Goal: Task Accomplishment & Management: Use online tool/utility

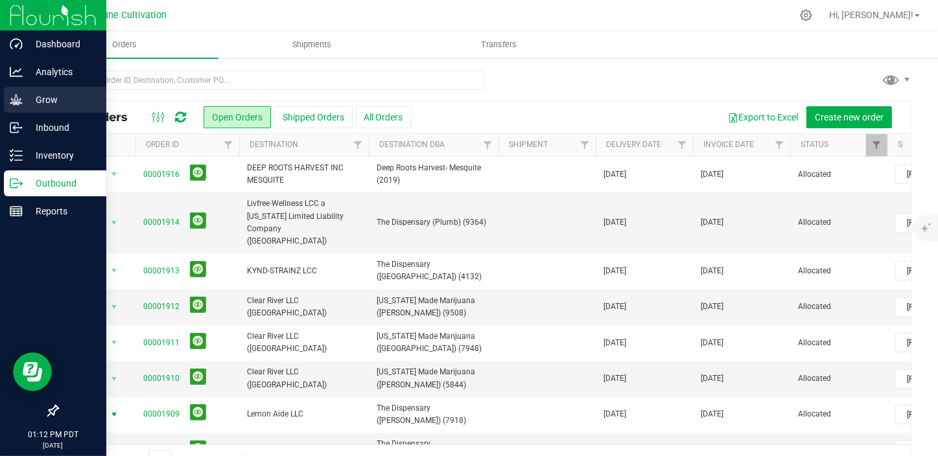
scroll to position [117, 0]
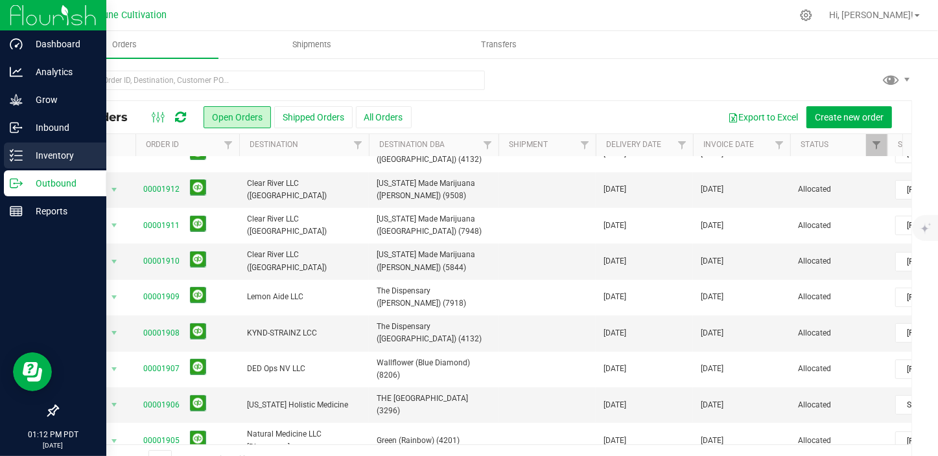
click at [52, 152] on p "Inventory" at bounding box center [62, 156] width 78 height 16
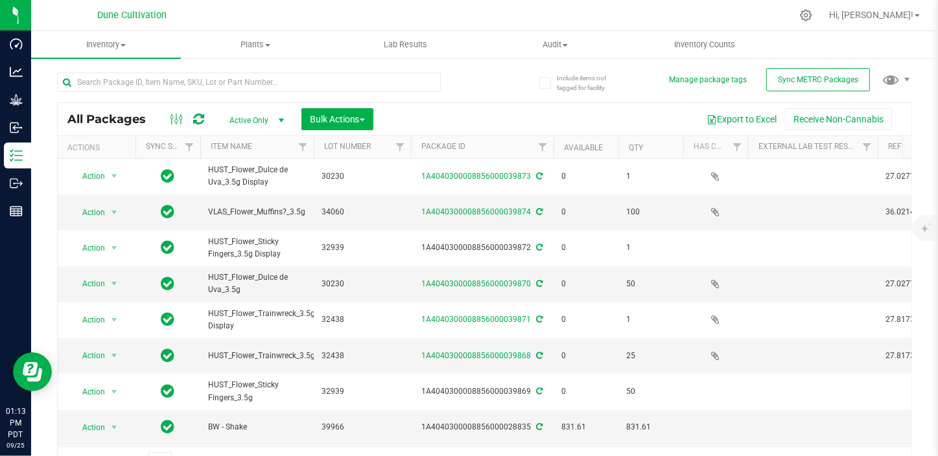
click at [281, 117] on span "select" at bounding box center [281, 120] width 10 height 10
click at [233, 195] on li "All" at bounding box center [253, 199] width 70 height 19
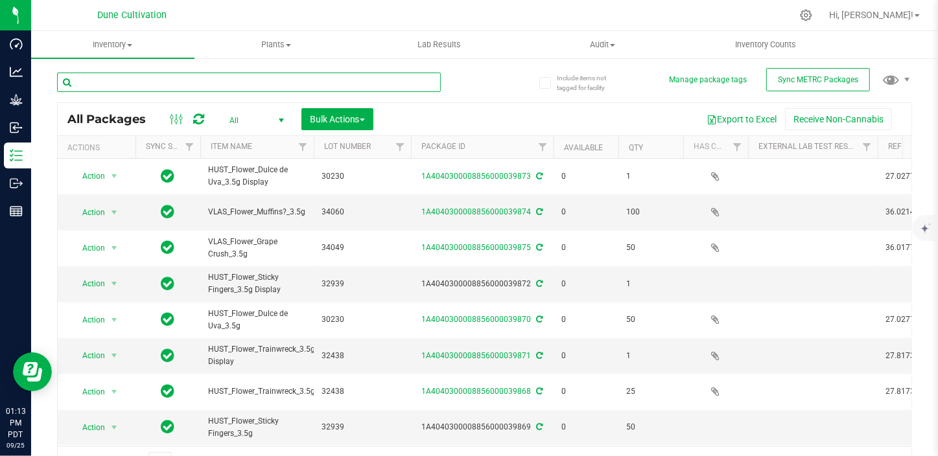
click at [211, 82] on input "text" at bounding box center [249, 82] width 384 height 19
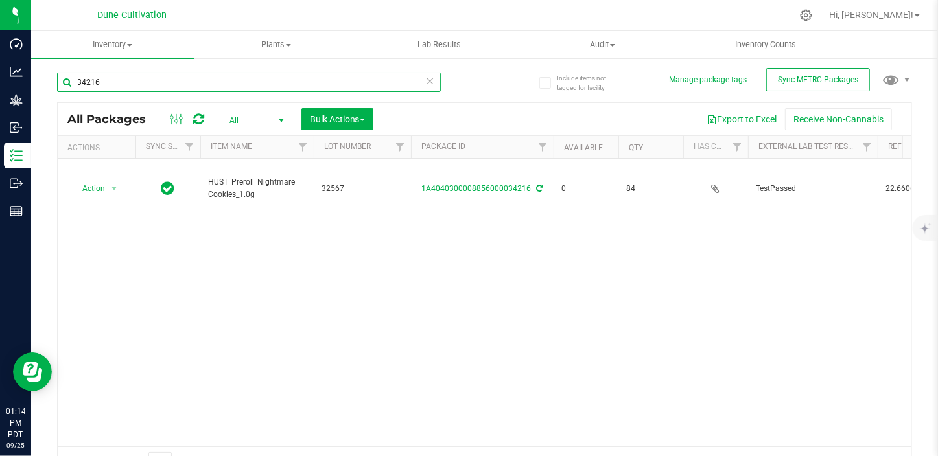
drag, startPoint x: 211, startPoint y: 82, endPoint x: 209, endPoint y: 90, distance: 8.6
click at [209, 90] on input "34216" at bounding box center [249, 82] width 384 height 19
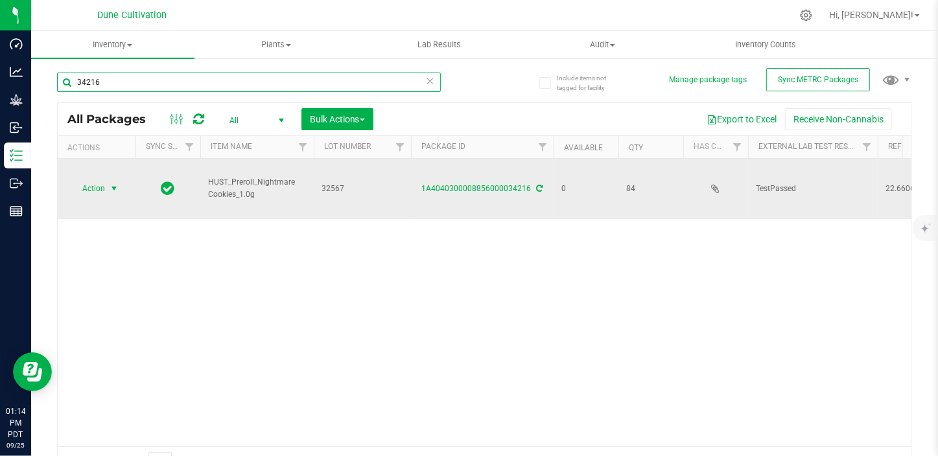
type input "34216"
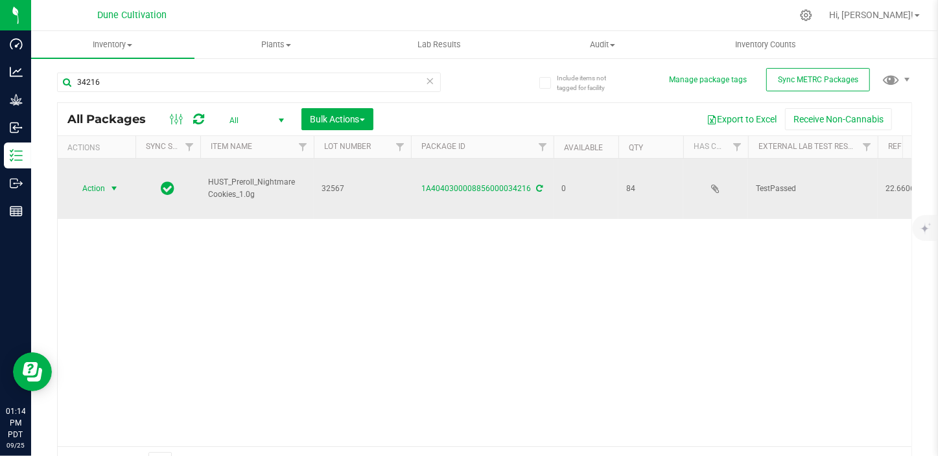
click at [110, 183] on span "select" at bounding box center [114, 188] width 10 height 10
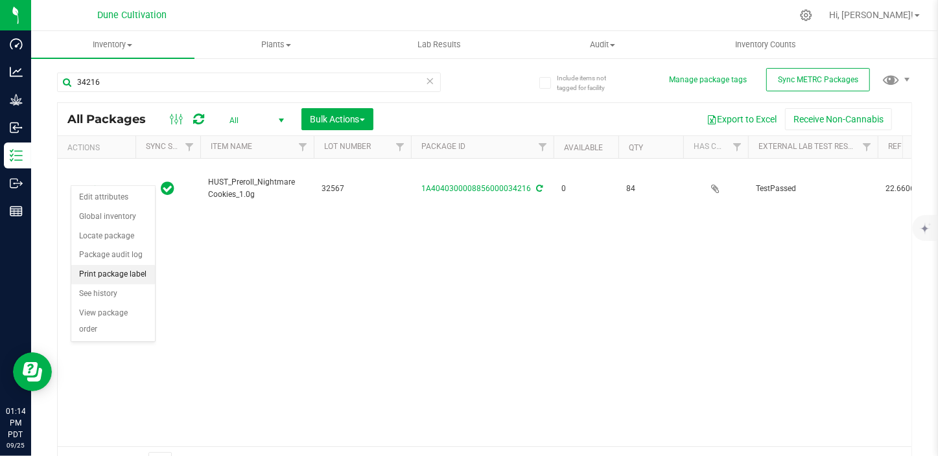
click at [109, 271] on li "Print package label" at bounding box center [113, 274] width 84 height 19
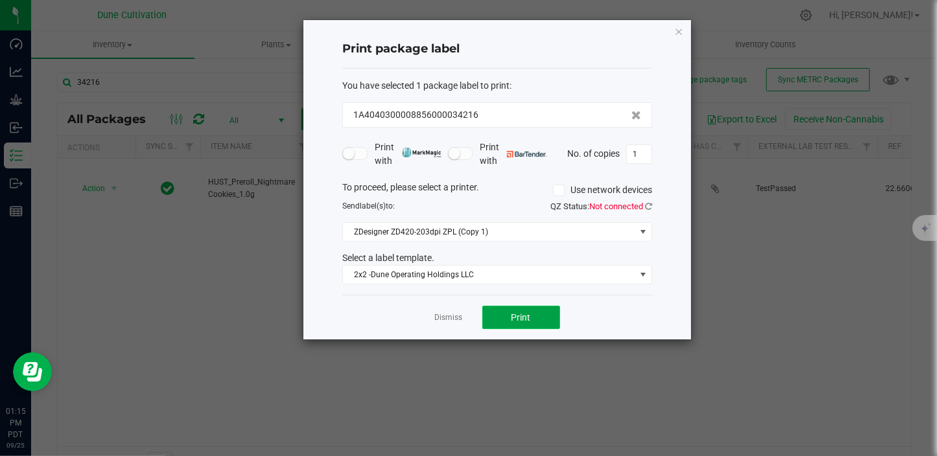
click at [524, 318] on span "Print" at bounding box center [520, 317] width 19 height 10
click at [676, 23] on icon "button" at bounding box center [678, 31] width 9 height 16
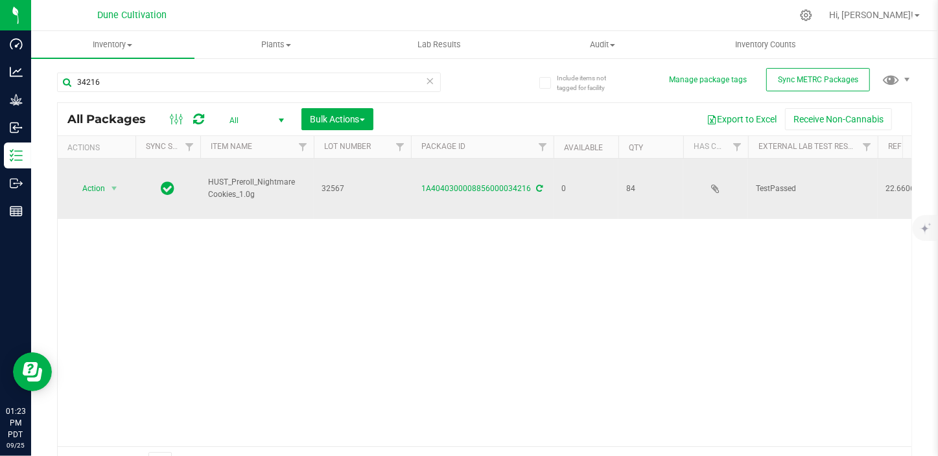
click at [501, 183] on div "1A4040300008856000034216" at bounding box center [482, 189] width 146 height 12
click at [518, 183] on td "1A4040300008856000034216" at bounding box center [482, 189] width 143 height 60
click at [527, 184] on link "1A4040300008856000034216" at bounding box center [476, 188] width 109 height 9
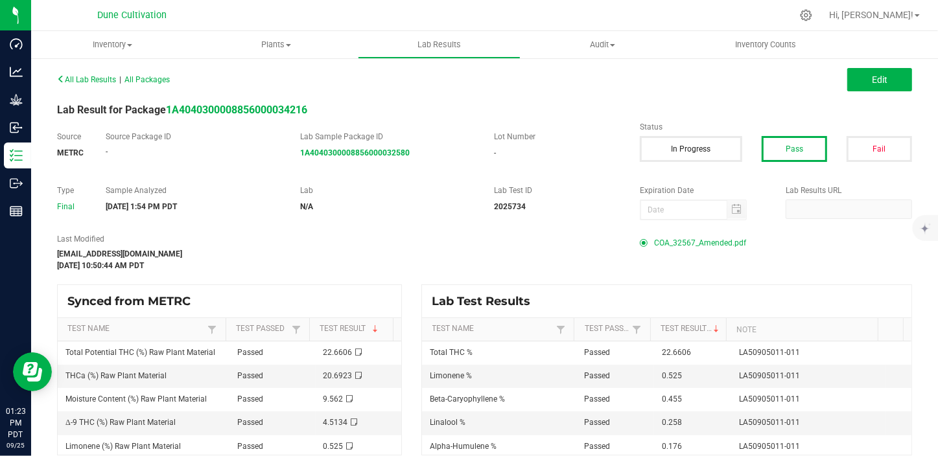
click at [713, 246] on span "COA_32567_Amended.pdf" at bounding box center [700, 242] width 92 height 19
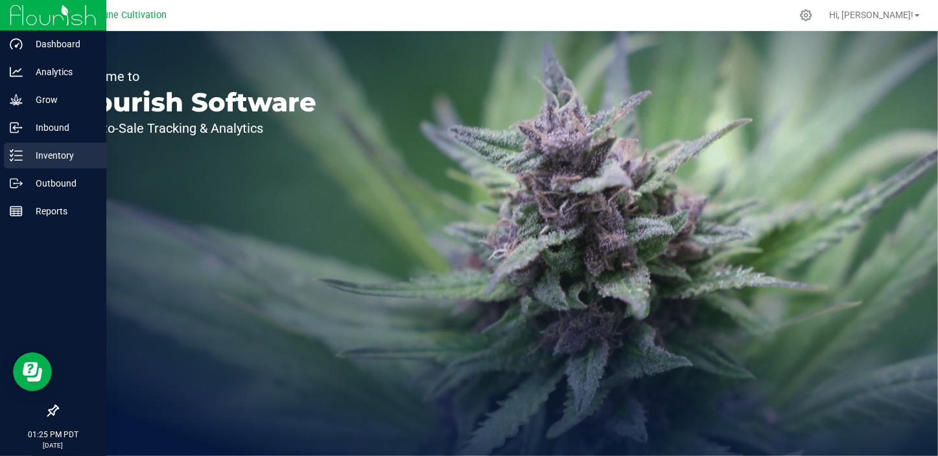
click at [36, 157] on p "Inventory" at bounding box center [62, 156] width 78 height 16
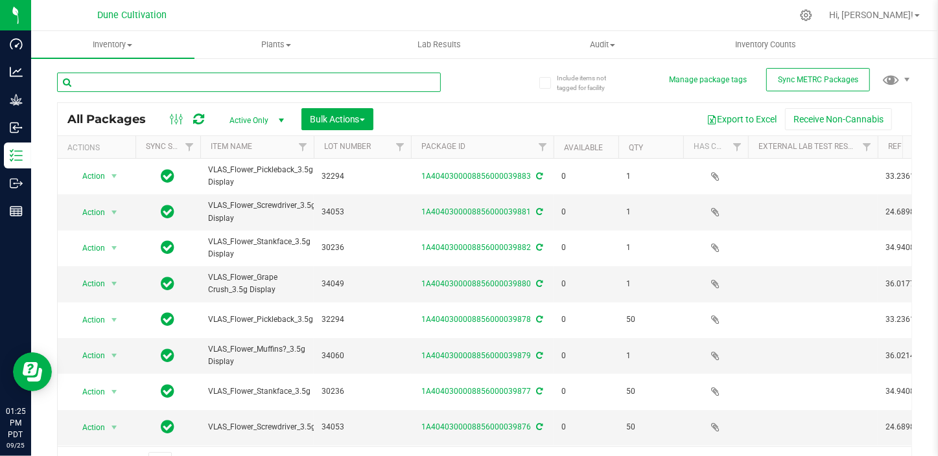
click at [191, 84] on input "text" at bounding box center [249, 82] width 384 height 19
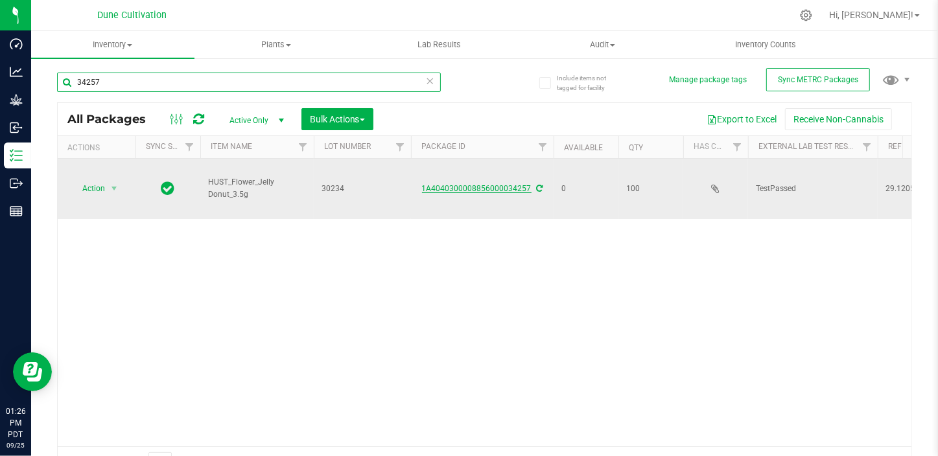
type input "34257"
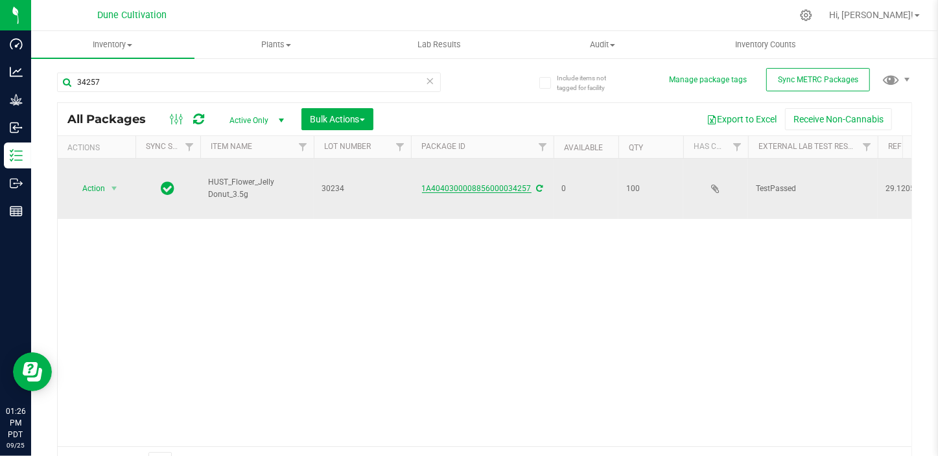
click at [483, 184] on link "1A4040300008856000034257" at bounding box center [476, 188] width 109 height 9
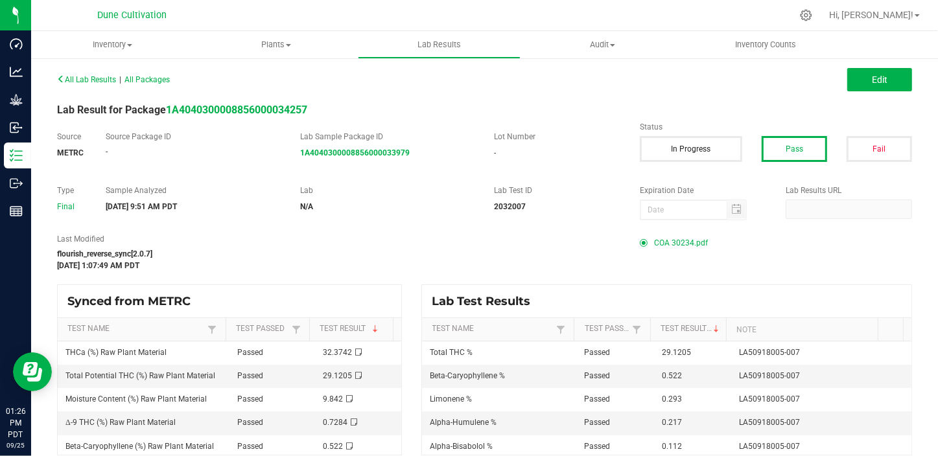
click at [663, 240] on span "COA 30234.pdf" at bounding box center [681, 242] width 54 height 19
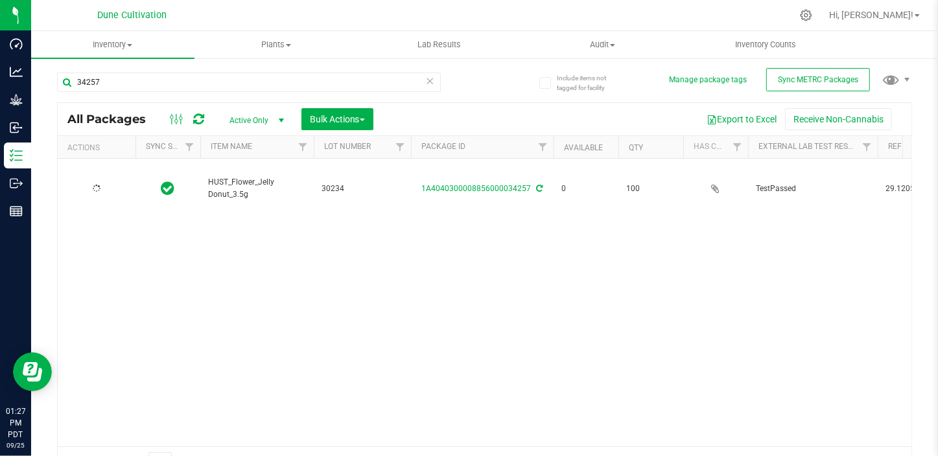
click at [96, 185] on icon at bounding box center [97, 189] width 8 height 8
click at [96, 179] on span "Action" at bounding box center [88, 188] width 35 height 18
click at [97, 271] on li "Print package label" at bounding box center [113, 274] width 84 height 19
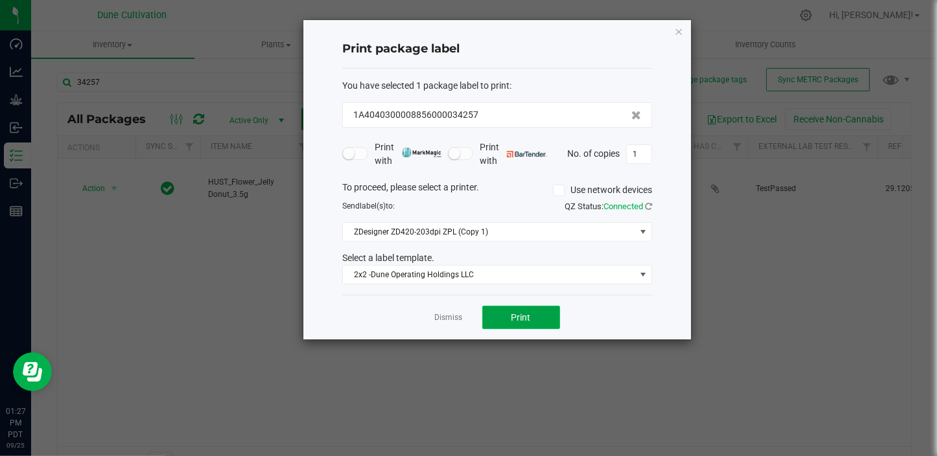
click at [522, 319] on span "Print" at bounding box center [520, 317] width 19 height 10
click at [675, 33] on icon "button" at bounding box center [678, 31] width 9 height 16
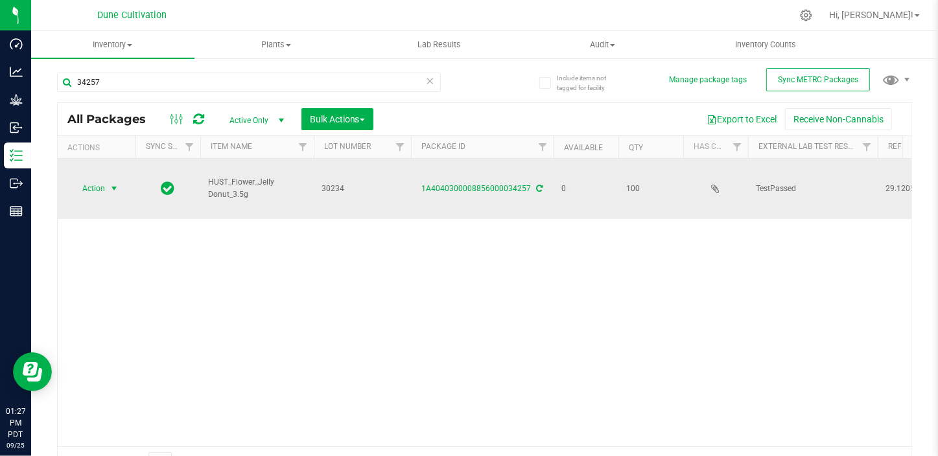
click at [104, 179] on span "Action" at bounding box center [88, 188] width 35 height 18
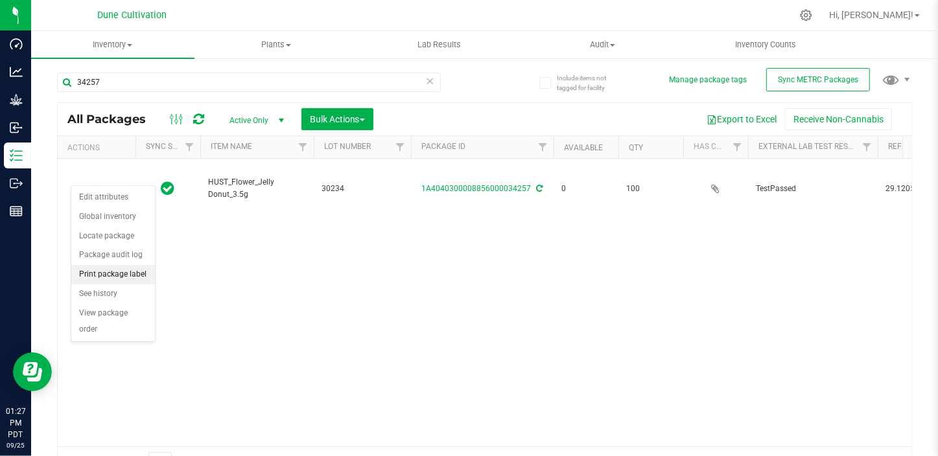
click at [90, 279] on li "Print package label" at bounding box center [113, 274] width 84 height 19
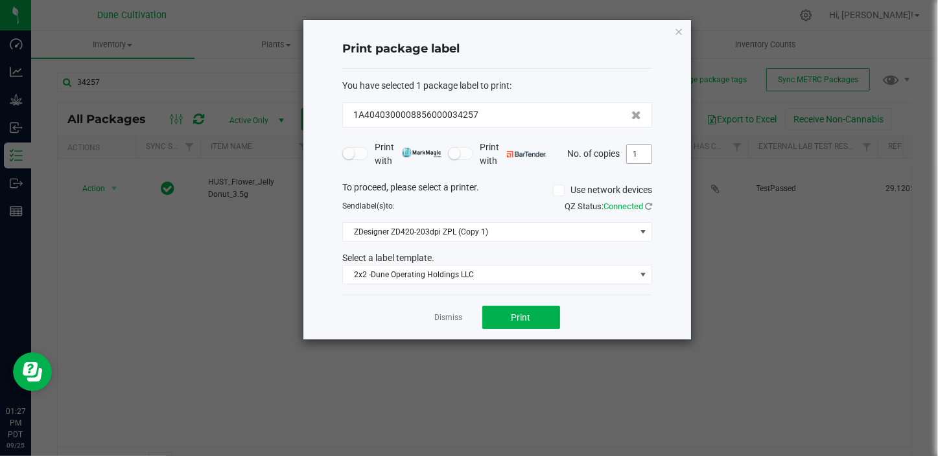
click at [643, 155] on input "1" at bounding box center [639, 154] width 25 height 18
type input "99"
click at [491, 314] on button "Print" at bounding box center [521, 317] width 78 height 23
click at [676, 26] on icon "button" at bounding box center [678, 31] width 9 height 16
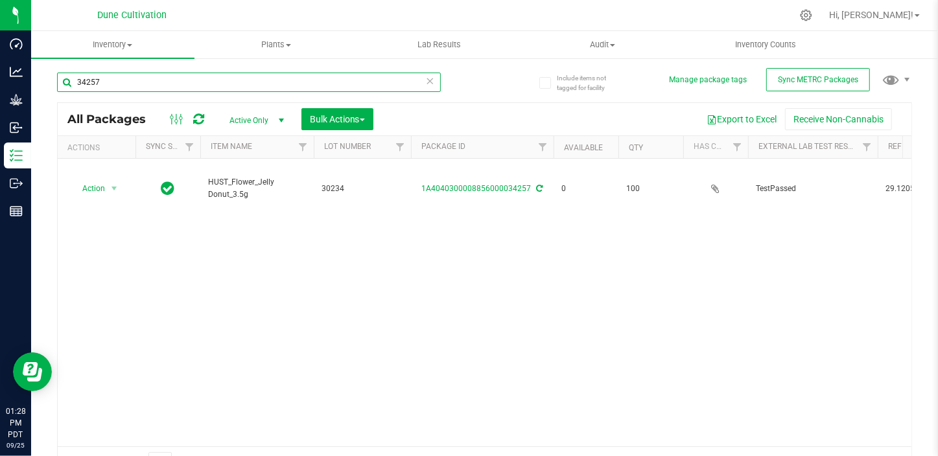
click at [108, 80] on input "34257" at bounding box center [249, 82] width 384 height 19
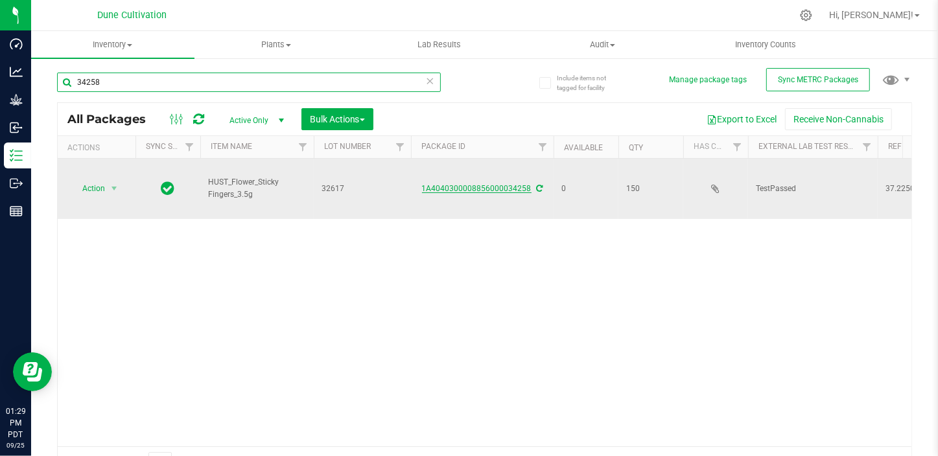
type input "34258"
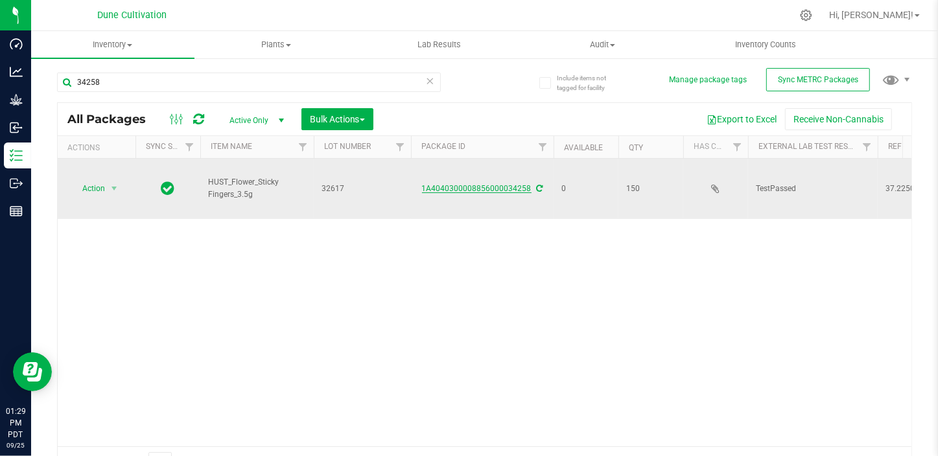
click at [454, 184] on link "1A4040300008856000034258" at bounding box center [476, 188] width 109 height 9
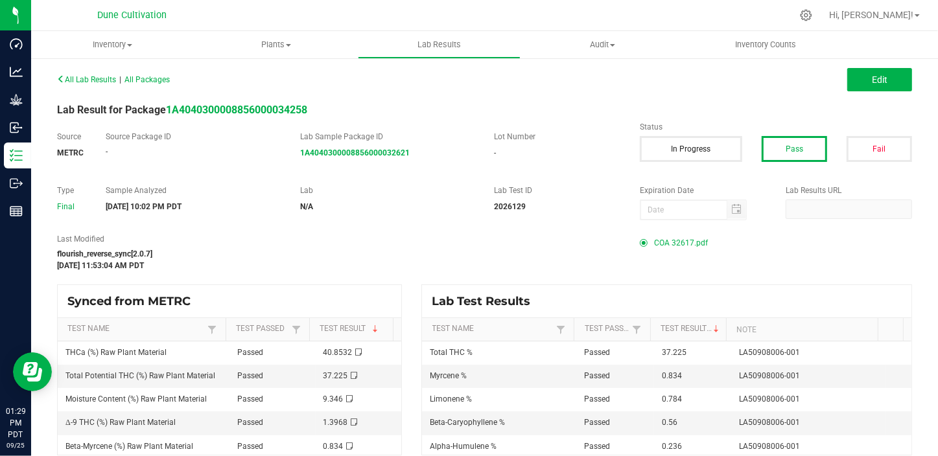
click at [681, 240] on span "COA 32617.pdf" at bounding box center [681, 242] width 54 height 19
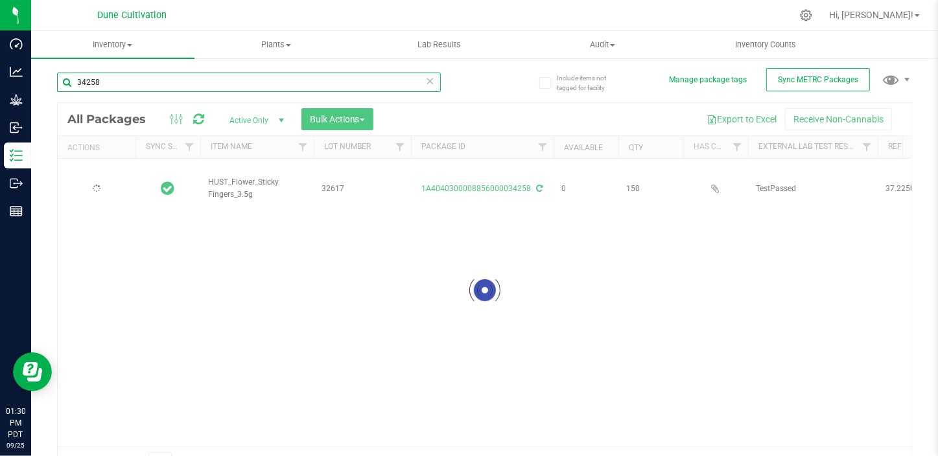
click at [148, 75] on input "34258" at bounding box center [249, 82] width 384 height 19
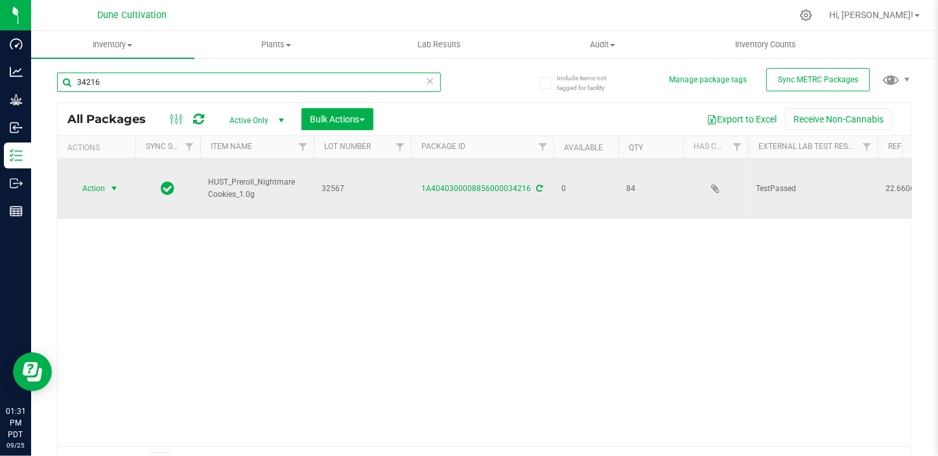
type input "34216"
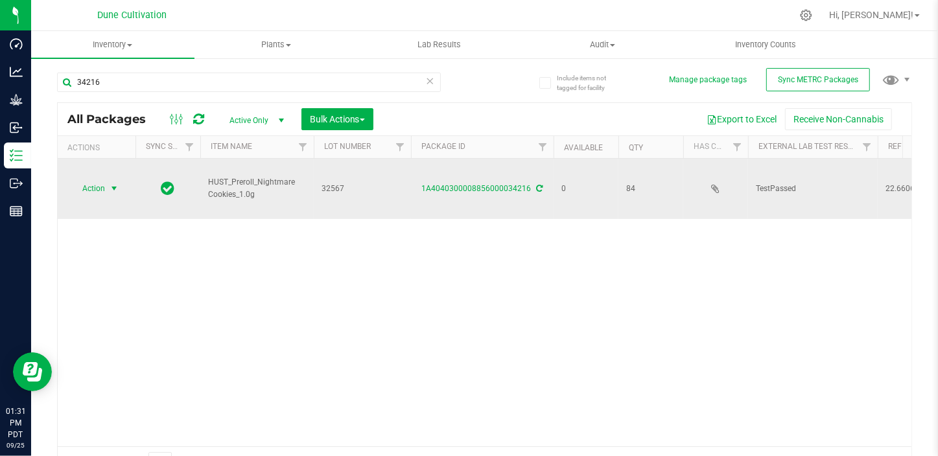
click at [89, 179] on span "Action" at bounding box center [88, 188] width 35 height 18
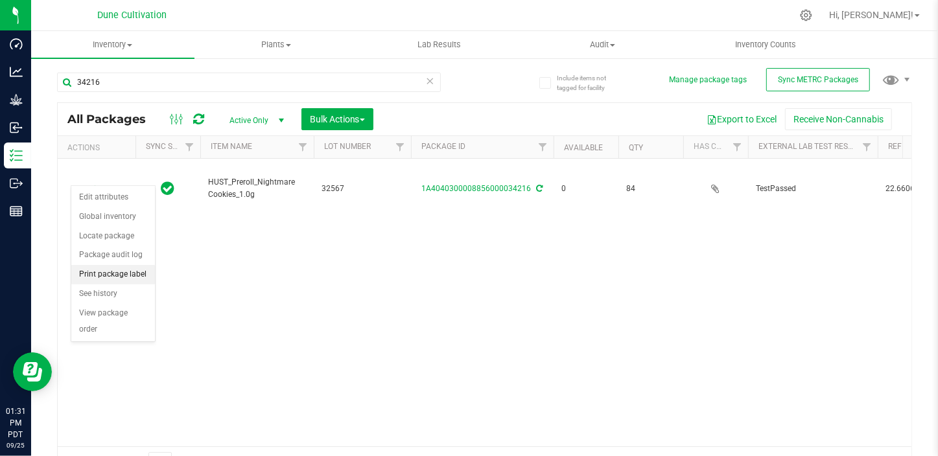
click at [112, 271] on li "Print package label" at bounding box center [113, 274] width 84 height 19
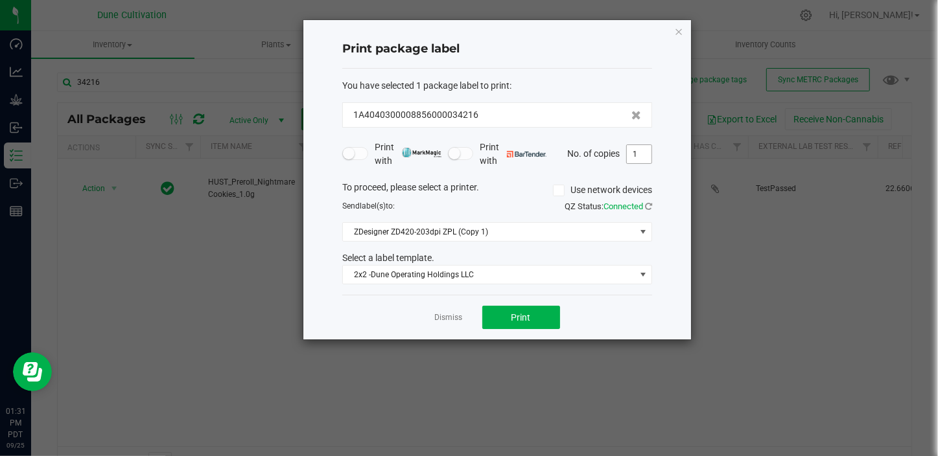
click at [647, 149] on input "1" at bounding box center [639, 154] width 25 height 18
type input "2"
click at [511, 309] on button "Print" at bounding box center [521, 317] width 78 height 23
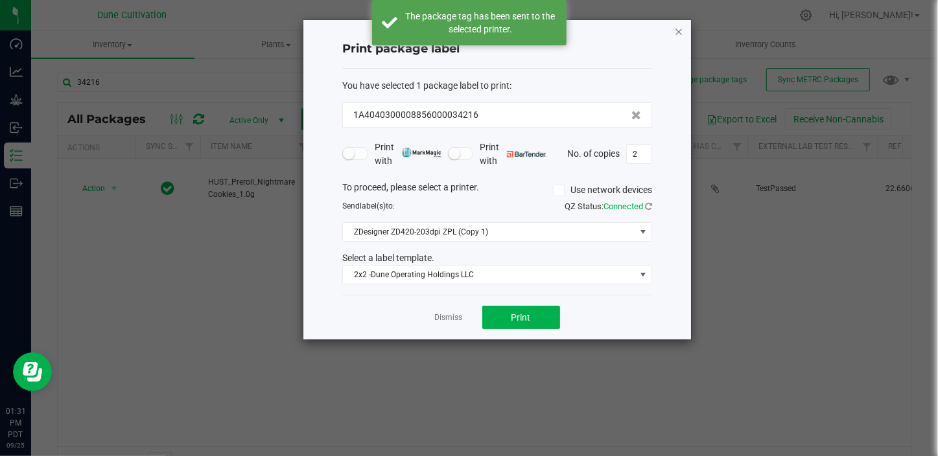
click at [679, 31] on icon "button" at bounding box center [678, 31] width 9 height 16
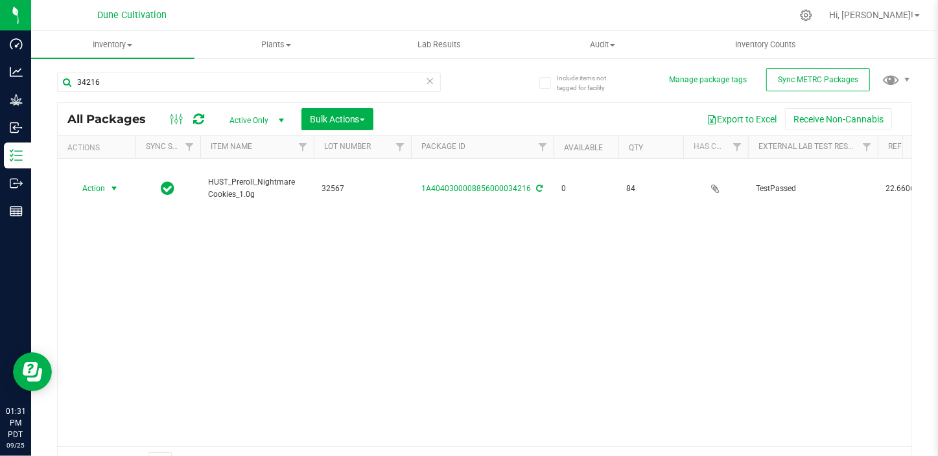
click at [210, 68] on div "34216" at bounding box center [271, 81] width 428 height 41
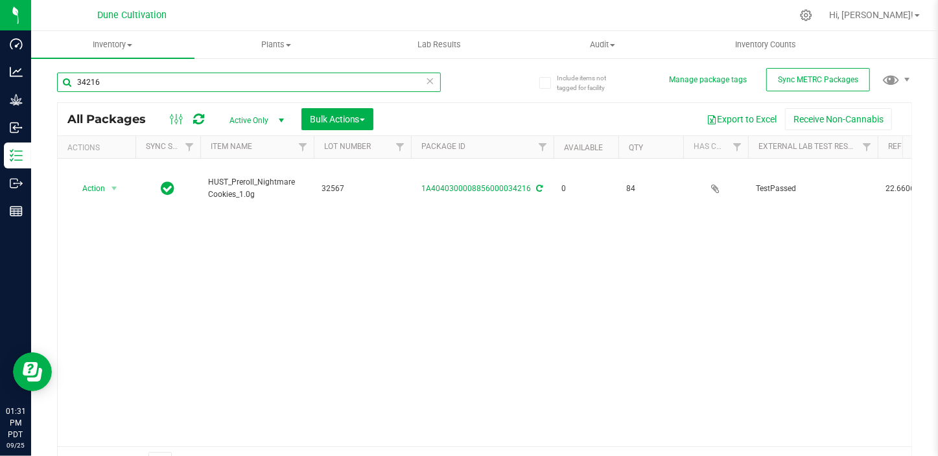
click at [206, 78] on input "34216" at bounding box center [249, 82] width 384 height 19
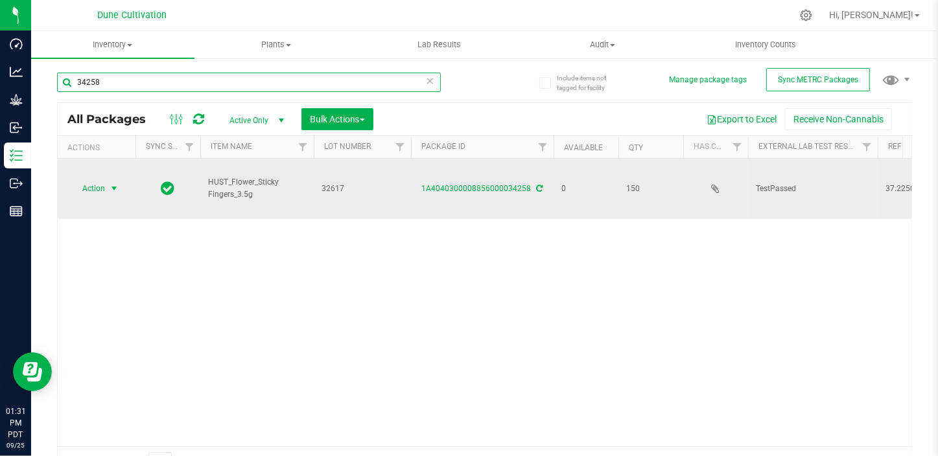
type input "34258"
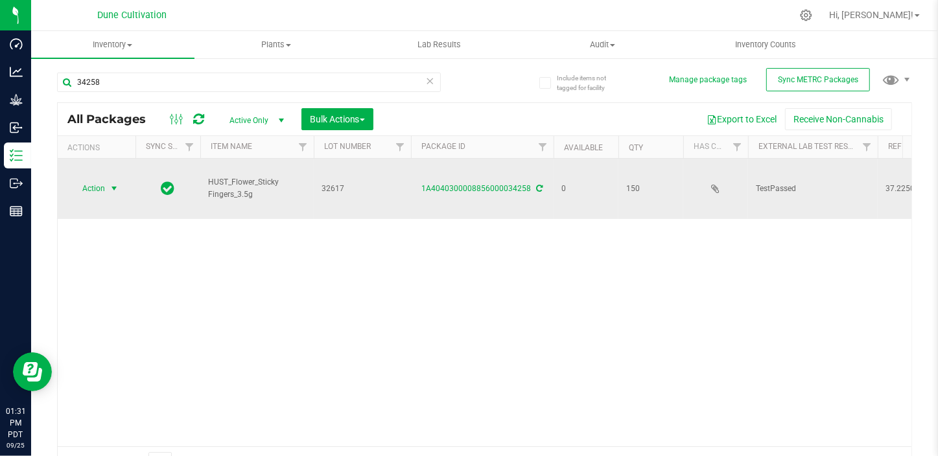
click at [88, 179] on span "Action" at bounding box center [88, 188] width 35 height 18
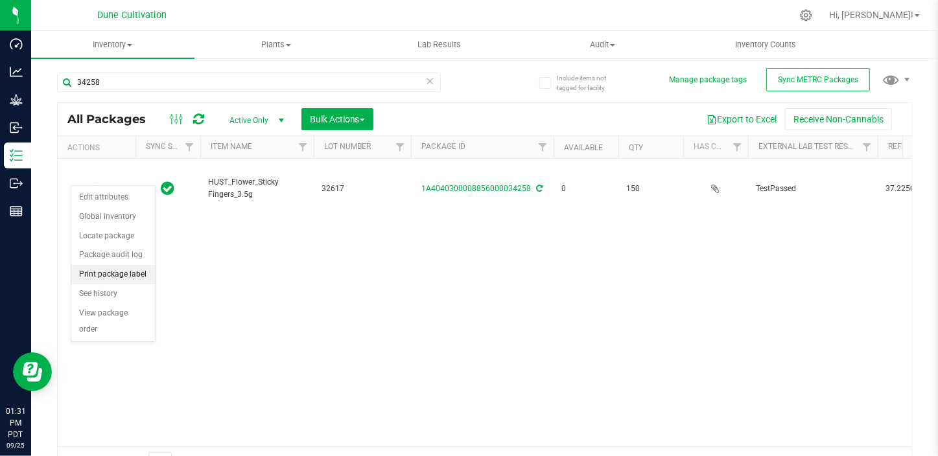
click at [139, 277] on li "Print package label" at bounding box center [113, 274] width 84 height 19
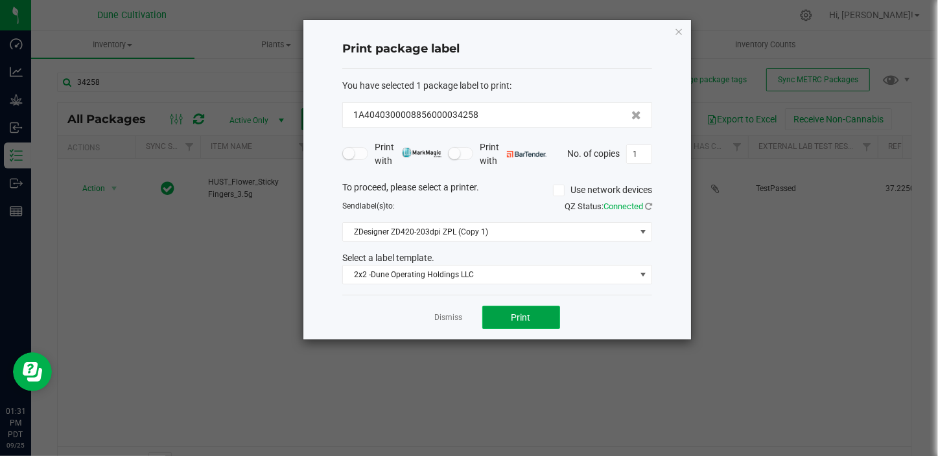
click at [522, 316] on span "Print" at bounding box center [520, 317] width 19 height 10
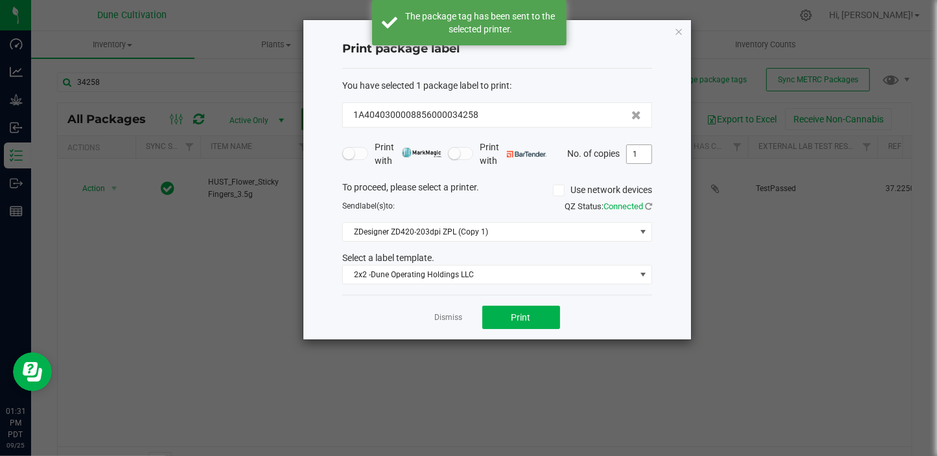
click at [642, 161] on input "1" at bounding box center [639, 154] width 25 height 18
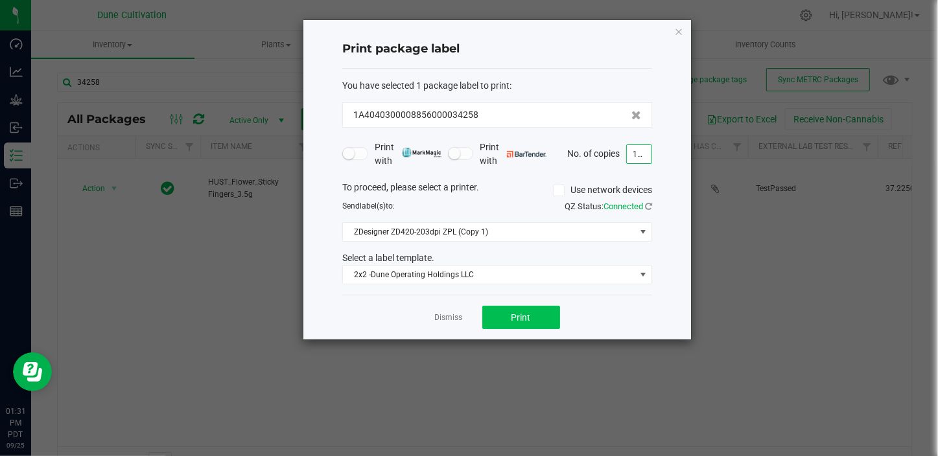
type input "150"
click at [513, 322] on span "Print" at bounding box center [520, 317] width 19 height 10
click at [678, 31] on icon "button" at bounding box center [678, 31] width 9 height 16
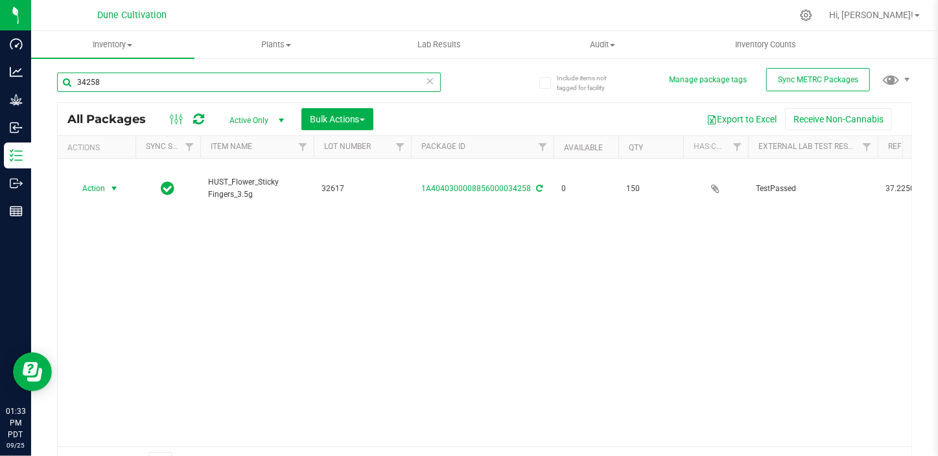
click at [273, 80] on input "34258" at bounding box center [249, 82] width 384 height 19
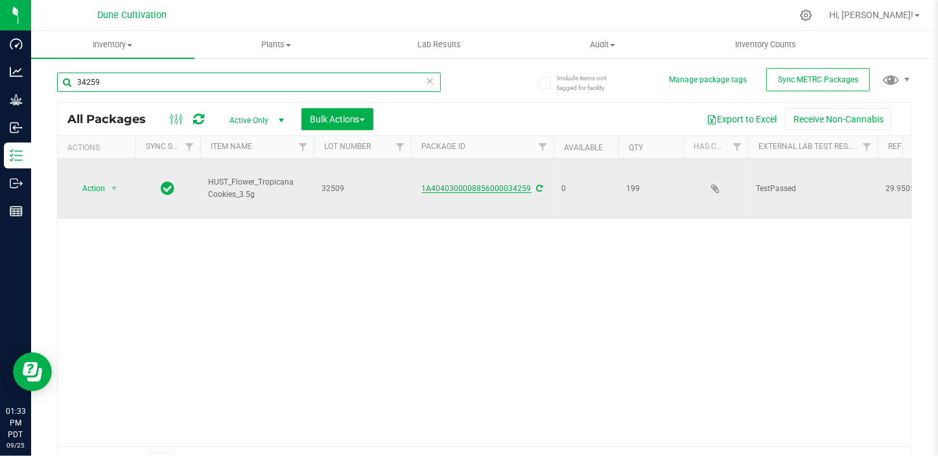
type input "34259"
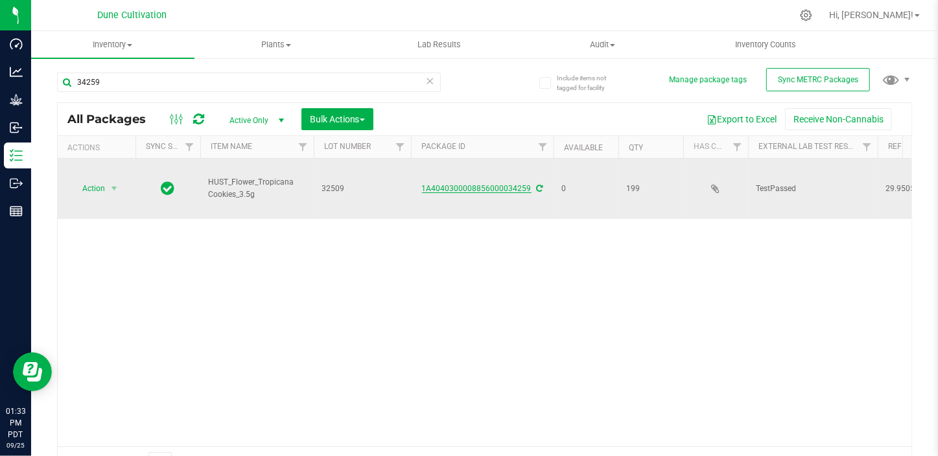
click at [477, 184] on link "1A4040300008856000034259" at bounding box center [476, 188] width 109 height 9
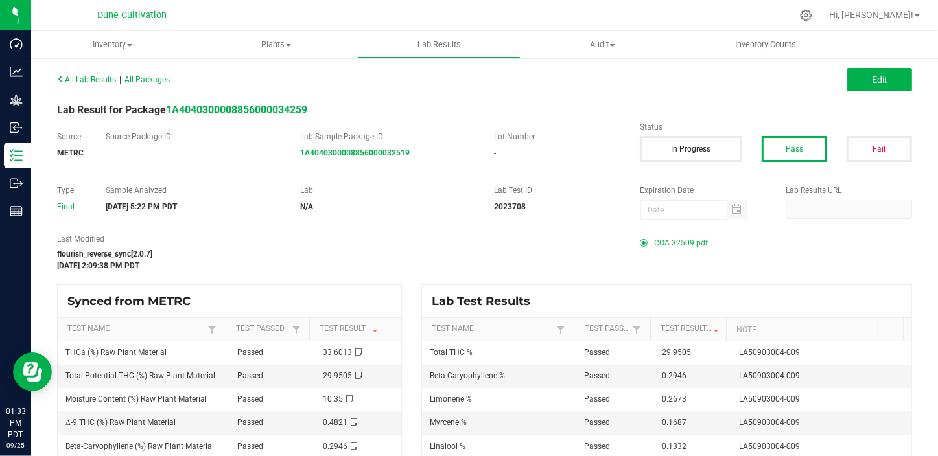
click at [662, 246] on span "COA 32509.pdf" at bounding box center [681, 242] width 54 height 19
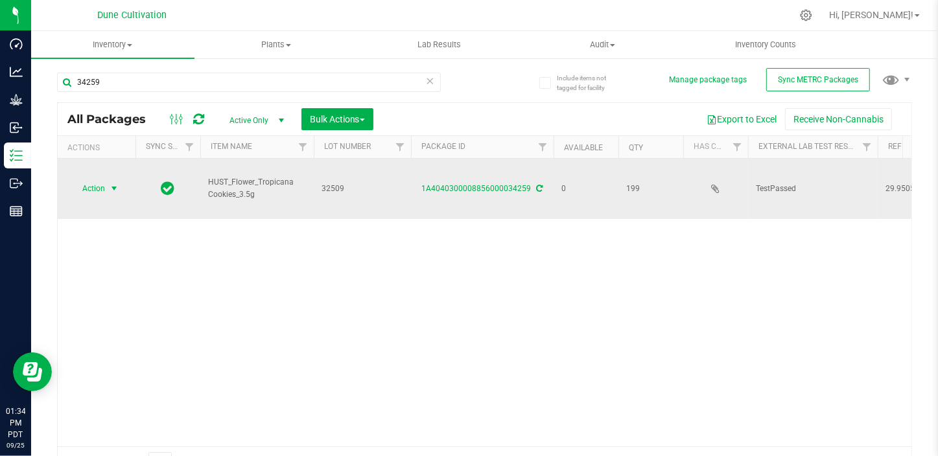
click at [102, 179] on span "Action" at bounding box center [88, 188] width 35 height 18
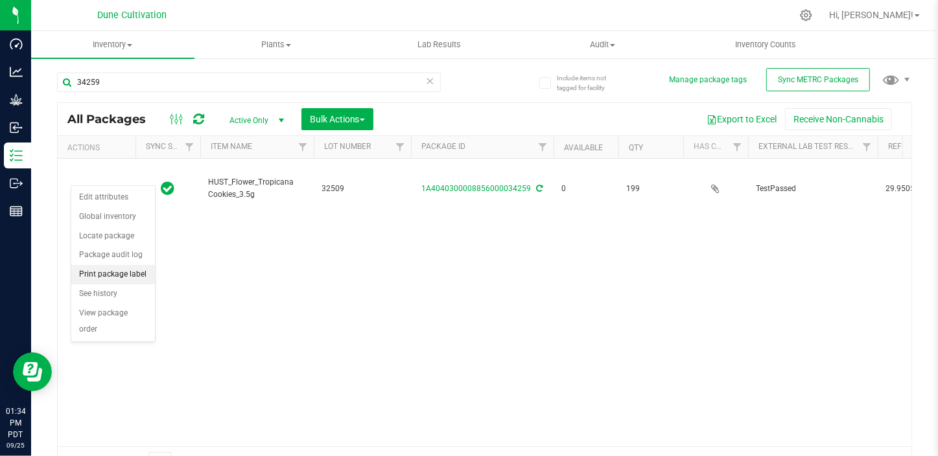
click at [109, 281] on li "Print package label" at bounding box center [113, 274] width 84 height 19
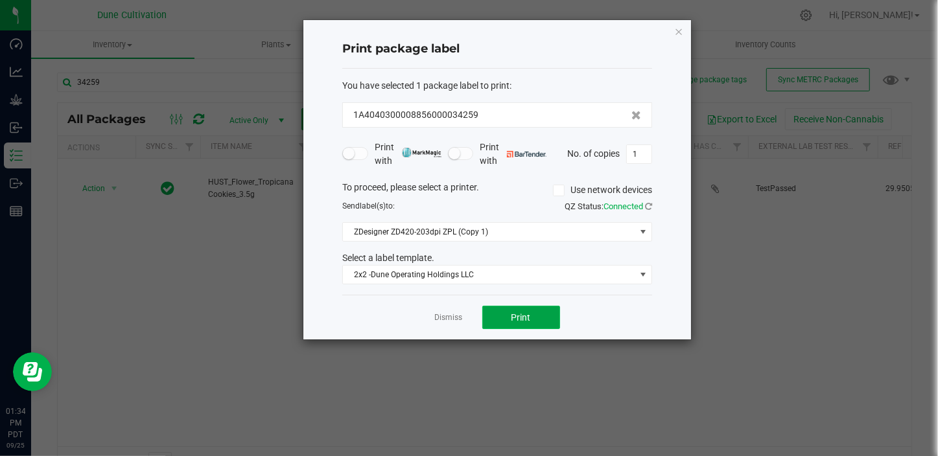
click at [533, 326] on button "Print" at bounding box center [521, 317] width 78 height 23
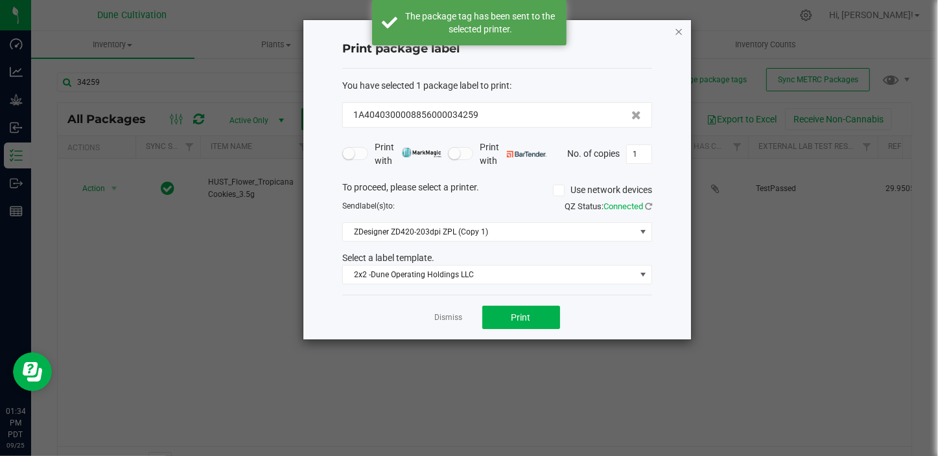
click at [680, 32] on icon "button" at bounding box center [678, 31] width 9 height 16
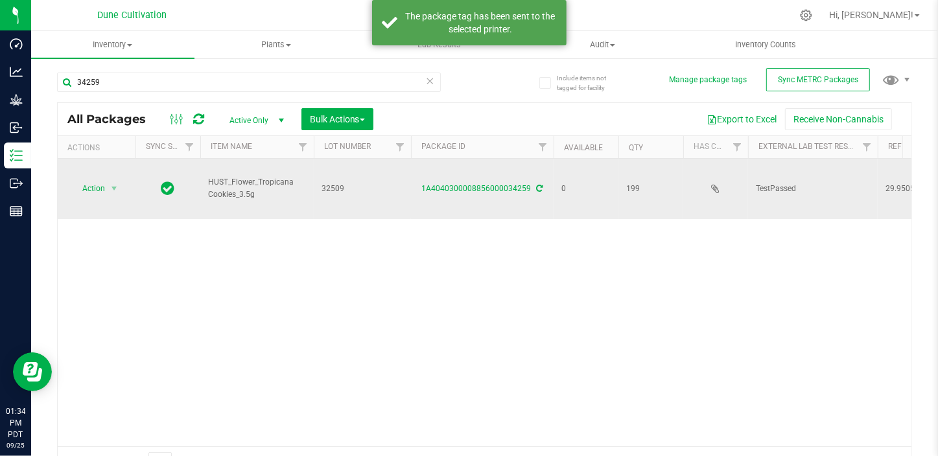
click at [93, 165] on td "Action Action Edit attributes Global inventory Locate package Package audit log…" at bounding box center [97, 189] width 78 height 60
click at [89, 181] on span "Action" at bounding box center [88, 188] width 35 height 18
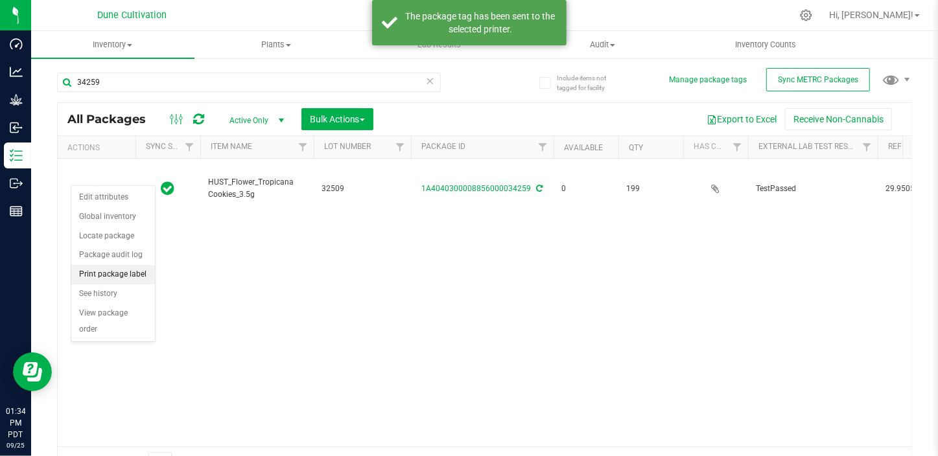
click at [98, 272] on li "Print package label" at bounding box center [113, 274] width 84 height 19
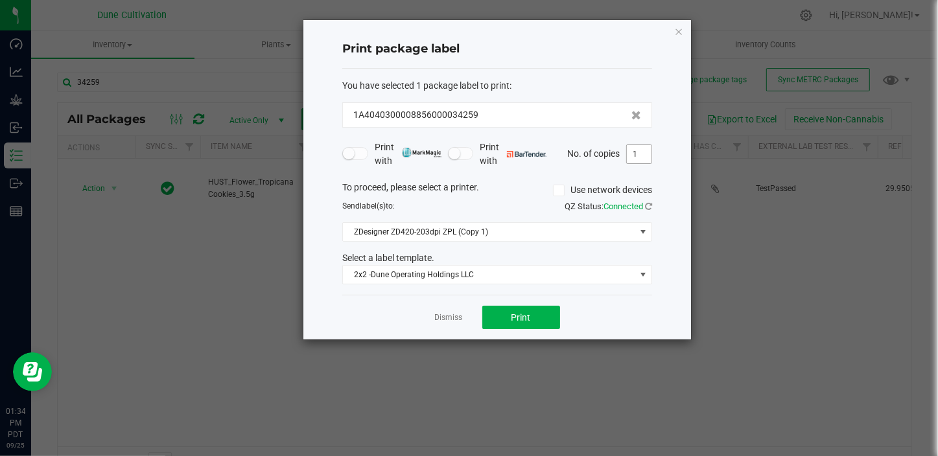
click at [640, 155] on input "1" at bounding box center [639, 154] width 25 height 18
type input "199"
click at [502, 310] on button "Print" at bounding box center [521, 317] width 78 height 23
click at [676, 33] on icon "button" at bounding box center [678, 31] width 9 height 16
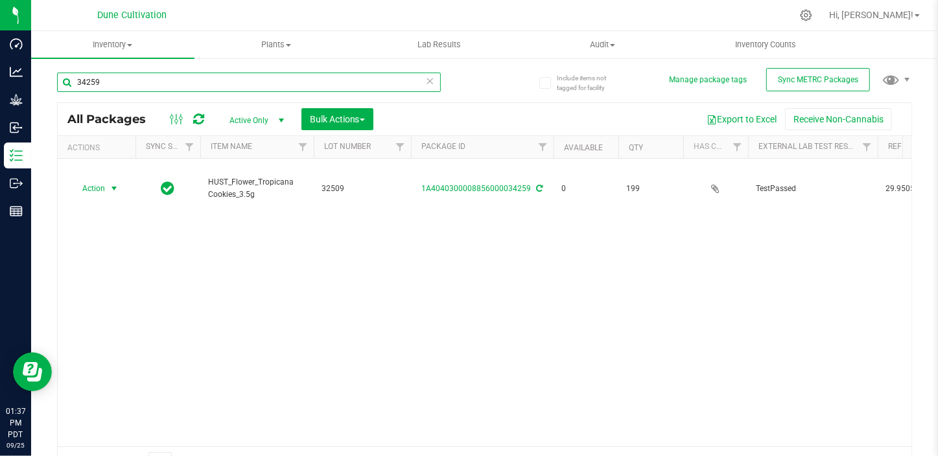
click at [108, 84] on input "34259" at bounding box center [249, 82] width 384 height 19
click at [95, 81] on input "34259" at bounding box center [249, 82] width 384 height 19
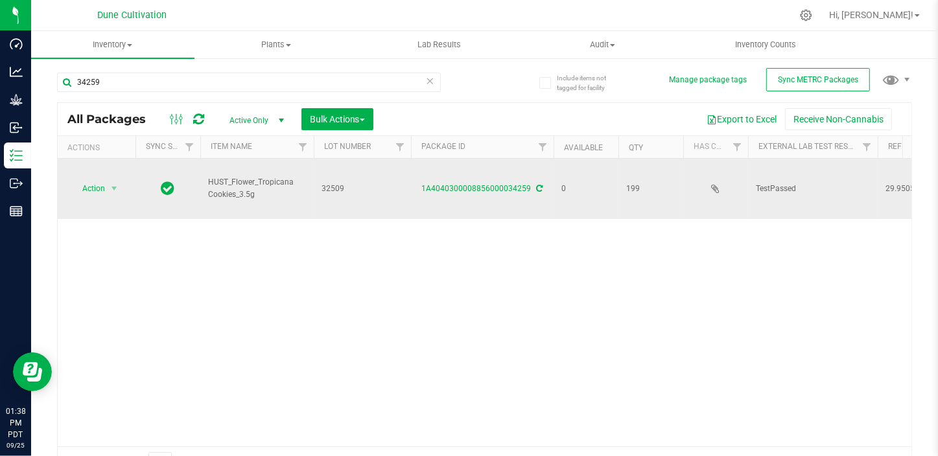
click at [208, 176] on span "HUST_Flower_Tropicana Cookies_3.5g" at bounding box center [257, 188] width 98 height 25
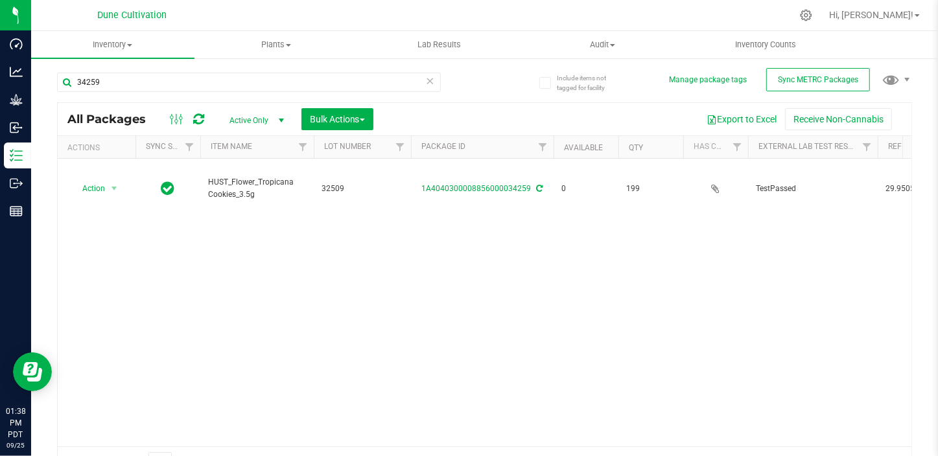
click at [428, 81] on icon at bounding box center [430, 81] width 9 height 16
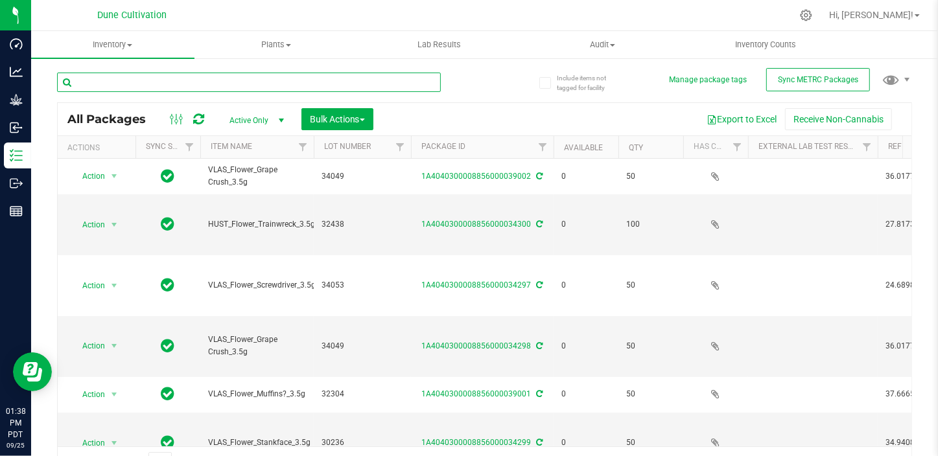
click at [428, 81] on input "text" at bounding box center [249, 82] width 384 height 19
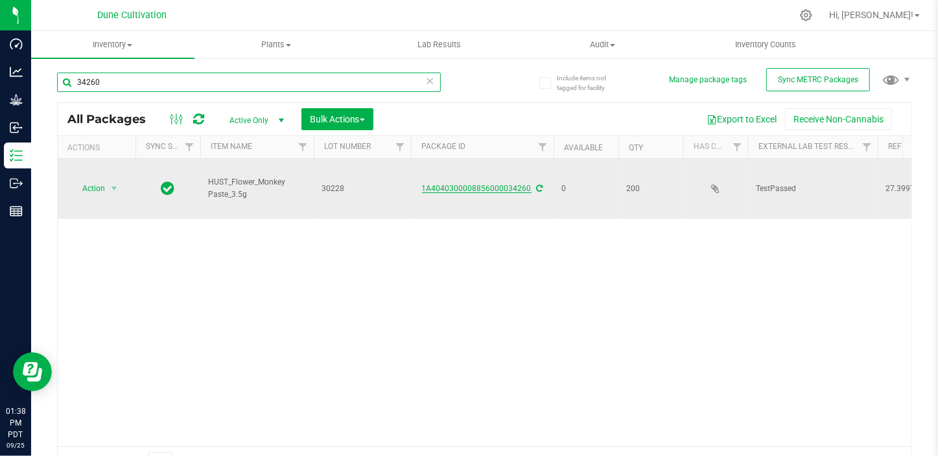
type input "34260"
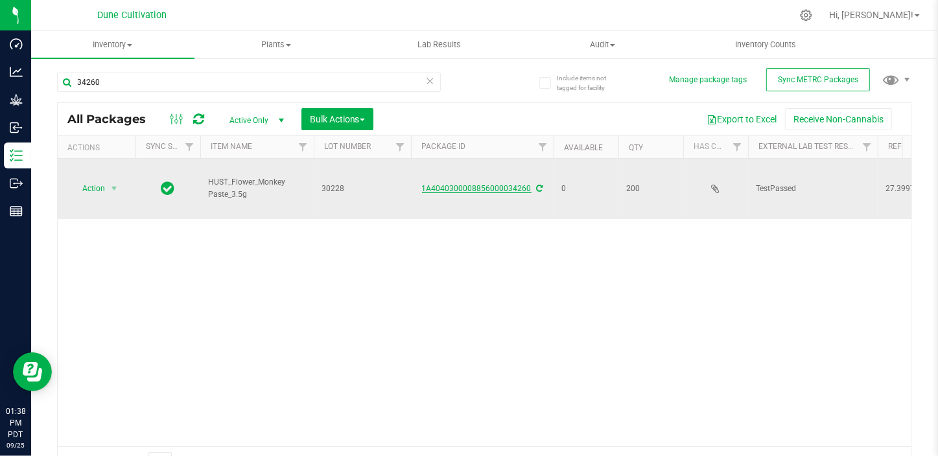
click at [492, 184] on link "1A4040300008856000034260" at bounding box center [476, 188] width 109 height 9
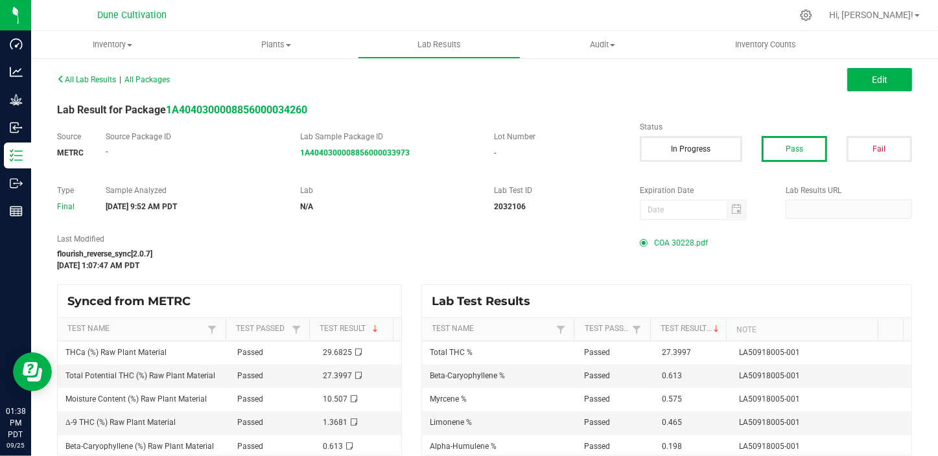
click at [671, 238] on span "COA 30228.pdf" at bounding box center [681, 242] width 54 height 19
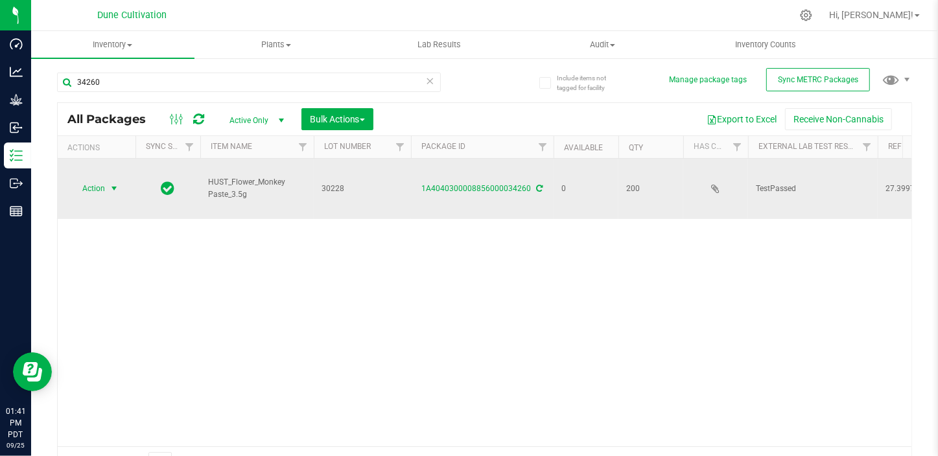
click at [91, 179] on span "Action" at bounding box center [88, 188] width 35 height 18
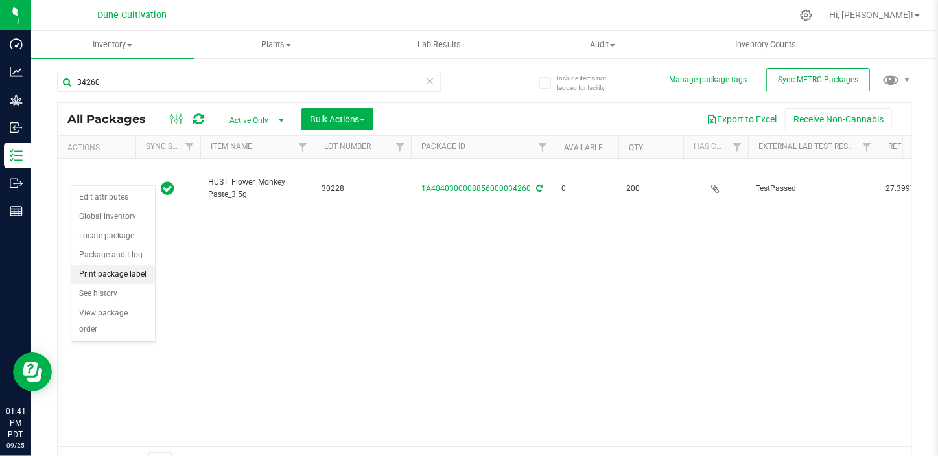
click at [104, 277] on li "Print package label" at bounding box center [113, 274] width 84 height 19
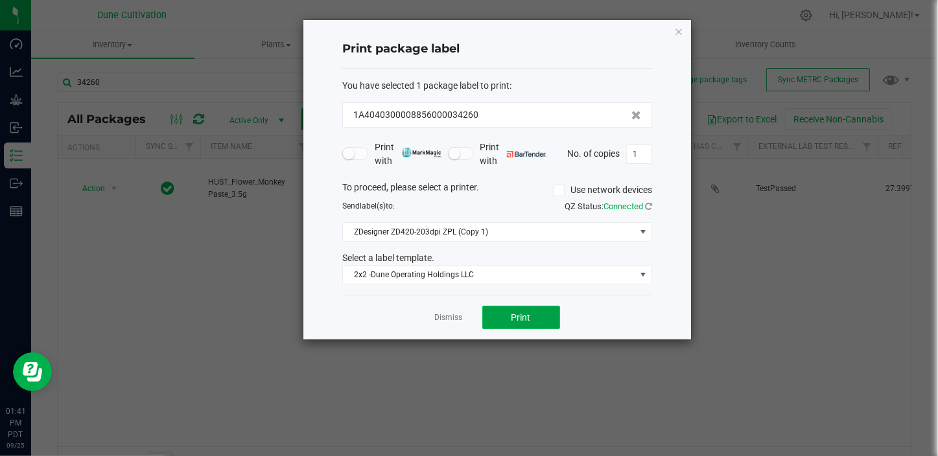
click at [531, 323] on button "Print" at bounding box center [521, 317] width 78 height 23
click at [674, 35] on icon "button" at bounding box center [678, 31] width 9 height 16
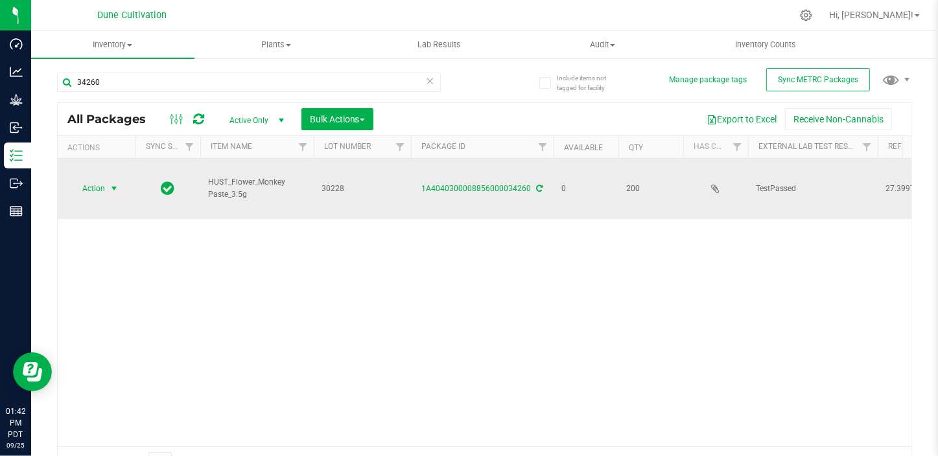
click at [109, 183] on span "select" at bounding box center [114, 188] width 10 height 10
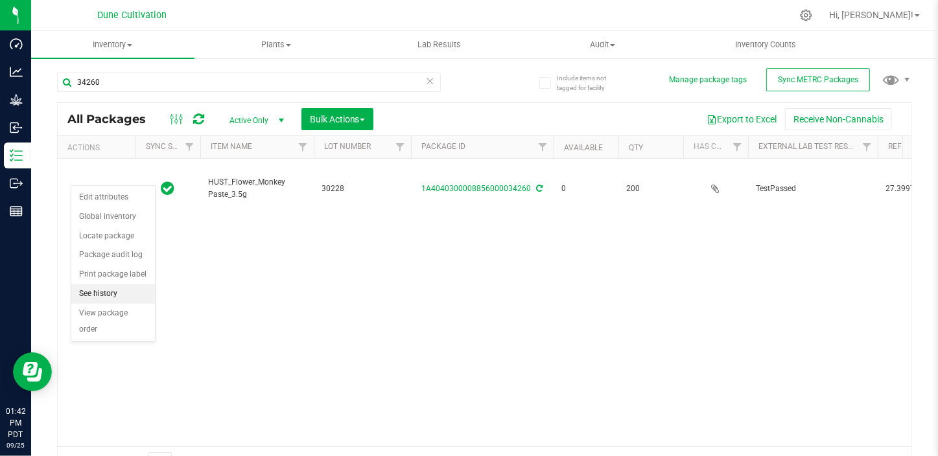
click at [106, 284] on li "See history" at bounding box center [113, 293] width 84 height 19
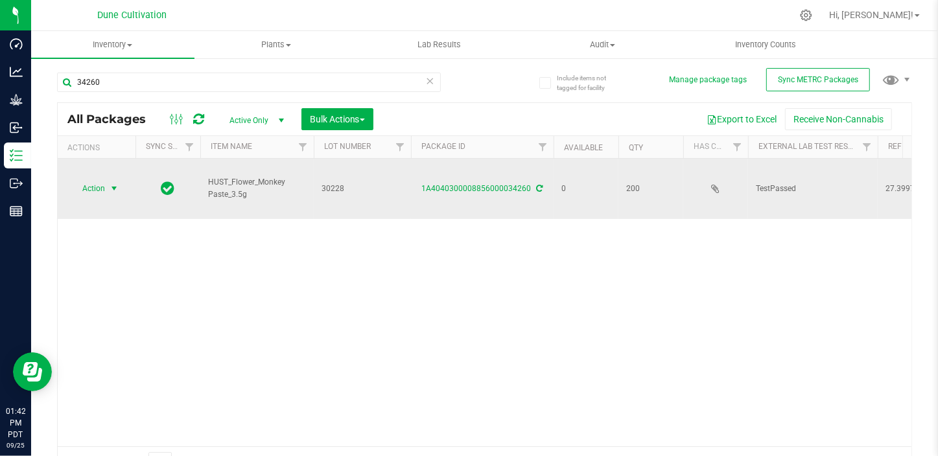
click at [80, 179] on span "Action" at bounding box center [88, 188] width 35 height 18
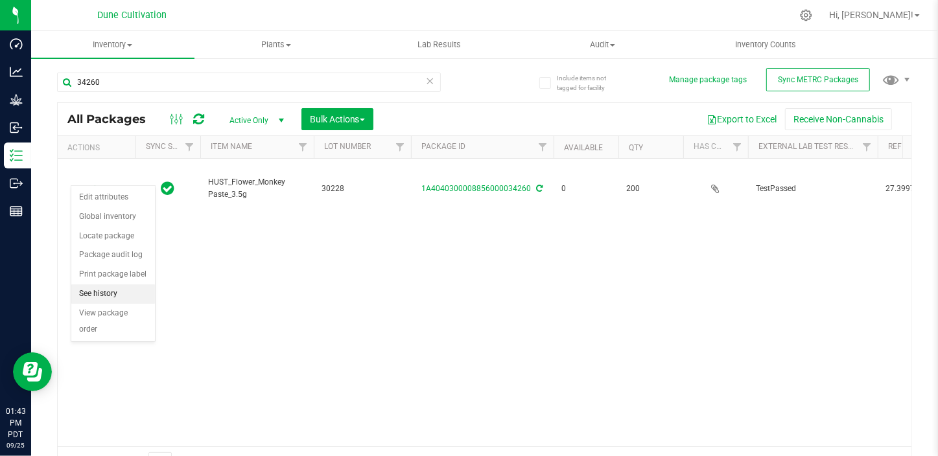
click at [82, 284] on li "See history" at bounding box center [113, 293] width 84 height 19
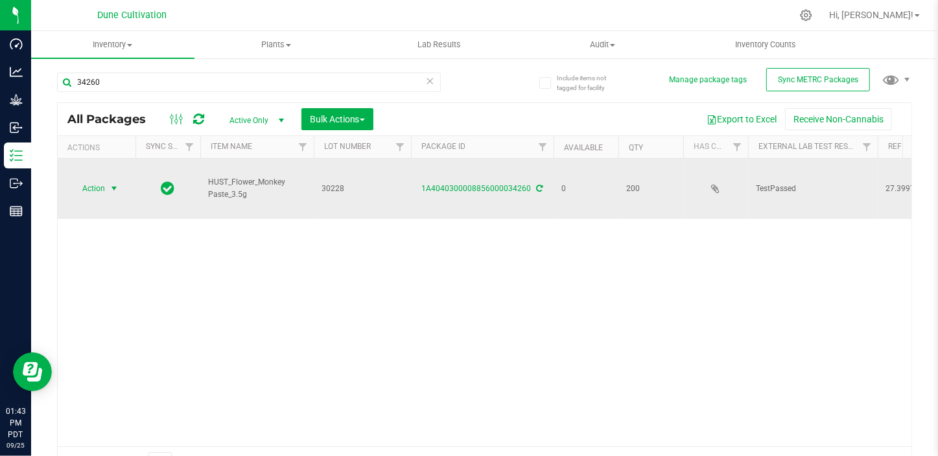
click at [90, 179] on span "Action" at bounding box center [88, 188] width 35 height 18
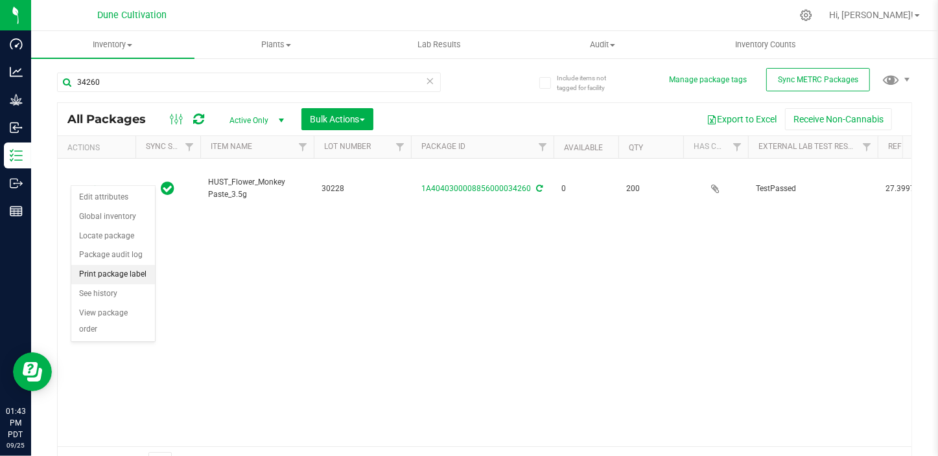
click at [124, 280] on li "Print package label" at bounding box center [113, 274] width 84 height 19
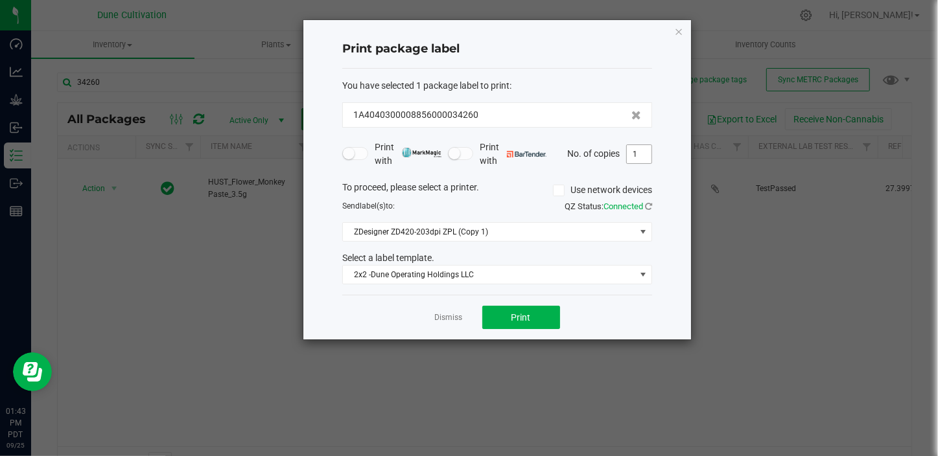
click at [643, 154] on input "1" at bounding box center [639, 154] width 25 height 18
type input "200"
click at [504, 312] on button "Print" at bounding box center [521, 317] width 78 height 23
click at [675, 33] on icon "button" at bounding box center [678, 31] width 9 height 16
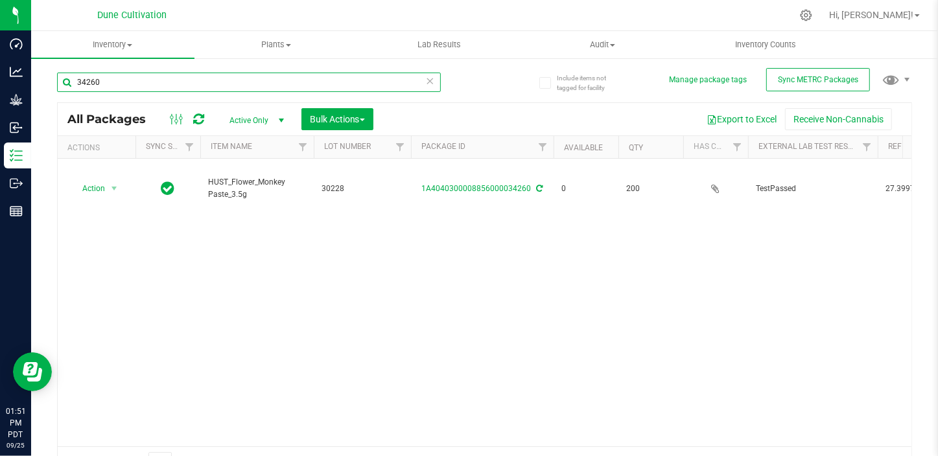
click at [360, 84] on input "34260" at bounding box center [249, 82] width 384 height 19
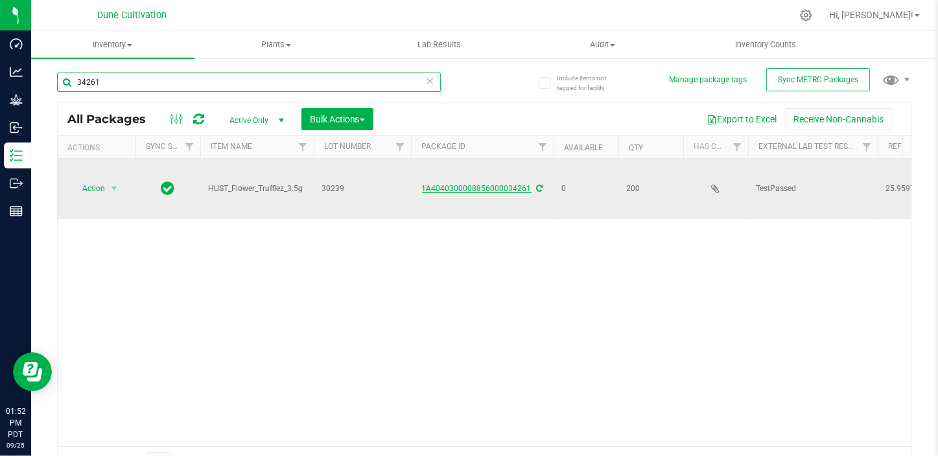
type input "34261"
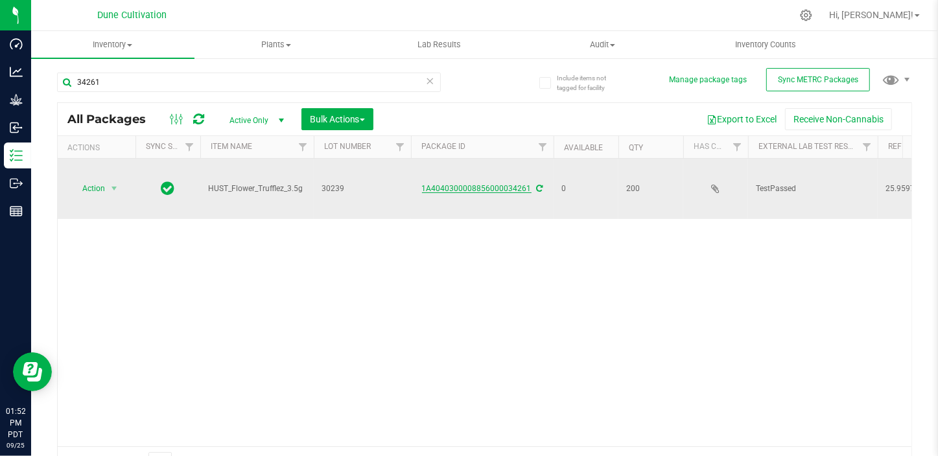
click at [459, 184] on link "1A4040300008856000034261" at bounding box center [476, 188] width 109 height 9
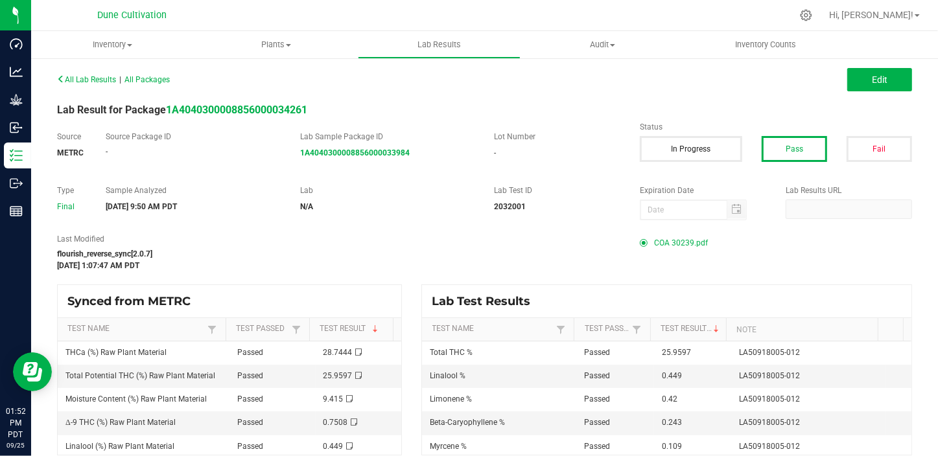
click at [654, 244] on span "COA 30239.pdf" at bounding box center [681, 242] width 54 height 19
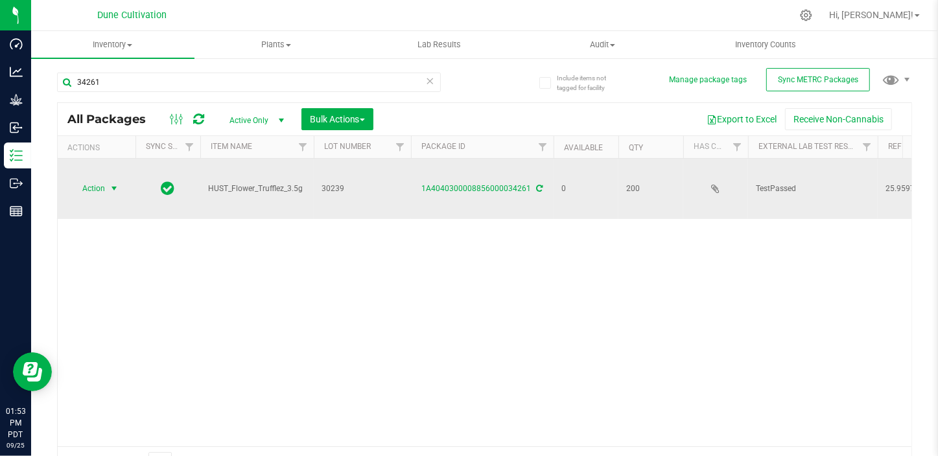
click at [89, 179] on span "Action" at bounding box center [88, 188] width 35 height 18
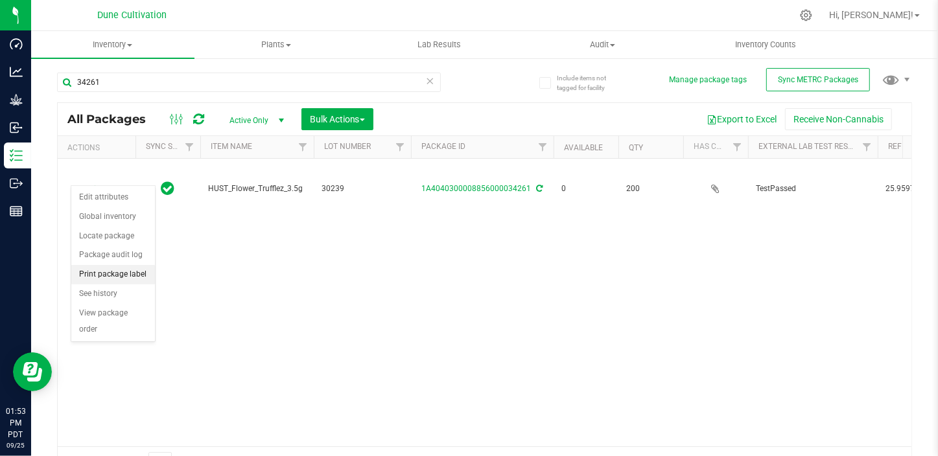
click at [119, 271] on li "Print package label" at bounding box center [113, 274] width 84 height 19
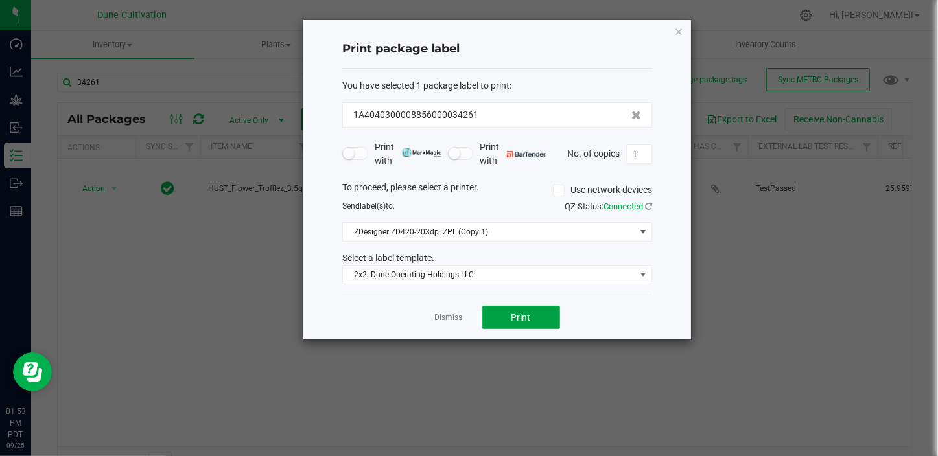
click at [523, 315] on span "Print" at bounding box center [520, 317] width 19 height 10
click at [678, 33] on icon "button" at bounding box center [678, 31] width 9 height 16
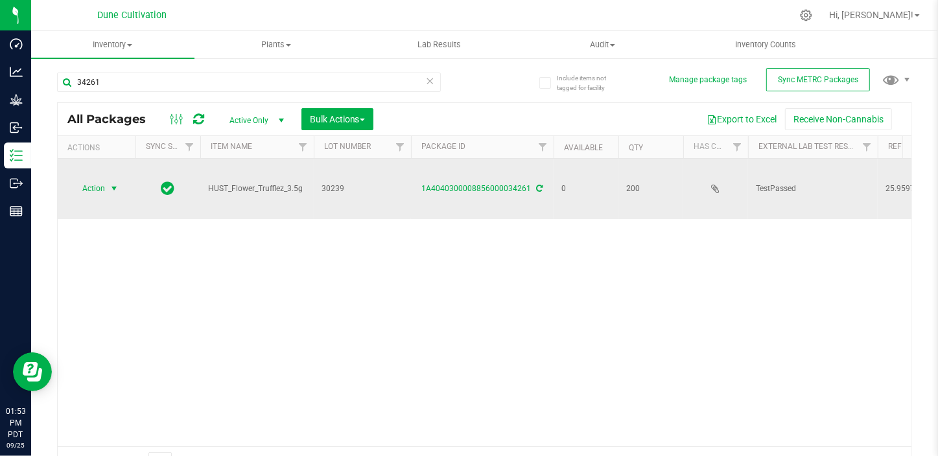
click at [83, 183] on span "Action" at bounding box center [88, 188] width 35 height 18
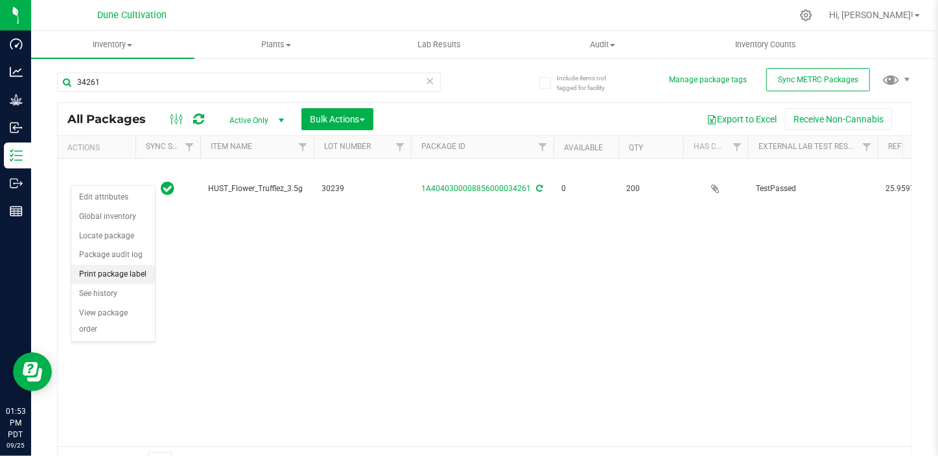
click at [123, 271] on li "Print package label" at bounding box center [113, 274] width 84 height 19
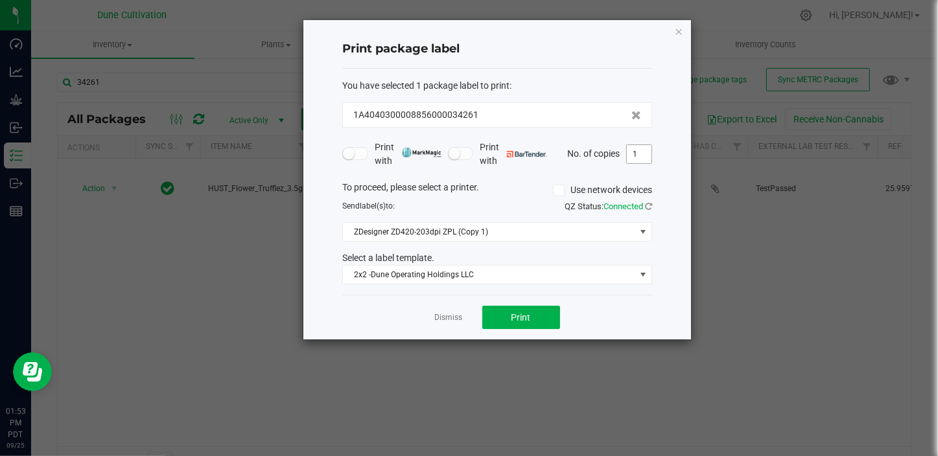
click at [638, 145] on input "1" at bounding box center [639, 154] width 25 height 18
type input "200"
click at [505, 319] on button "Print" at bounding box center [521, 317] width 78 height 23
click at [676, 31] on icon "button" at bounding box center [678, 31] width 9 height 16
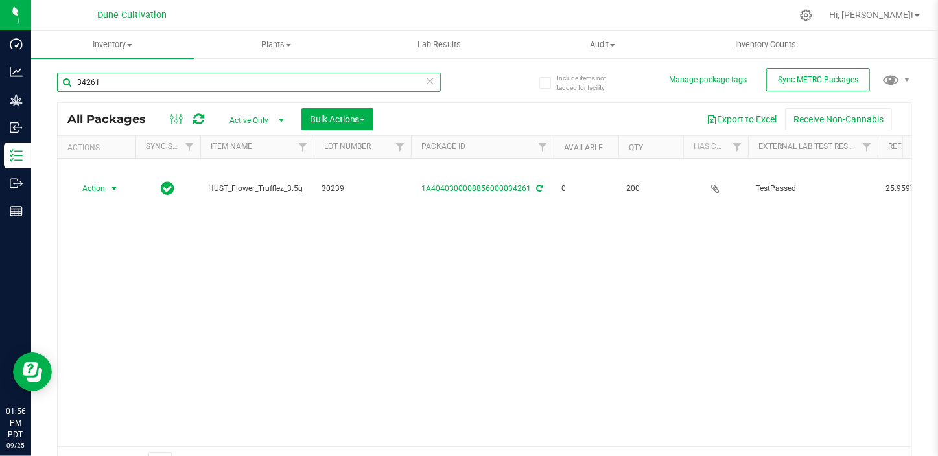
click at [253, 84] on input "34261" at bounding box center [249, 82] width 384 height 19
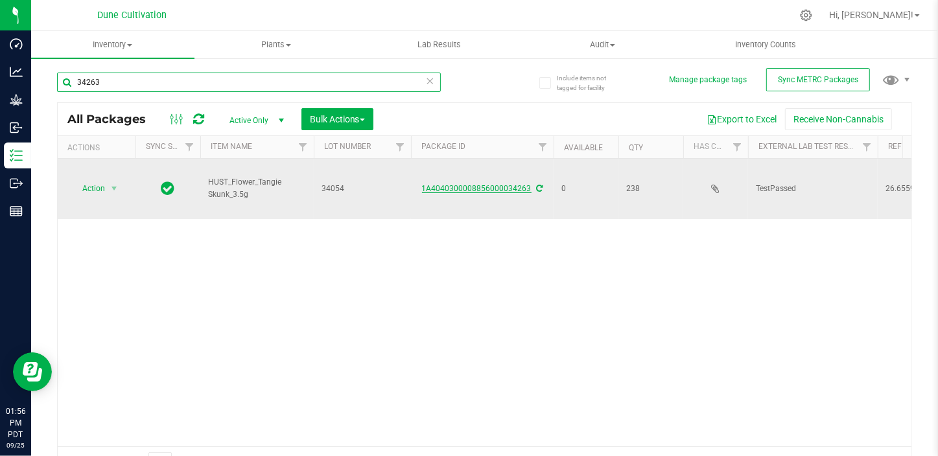
type input "34263"
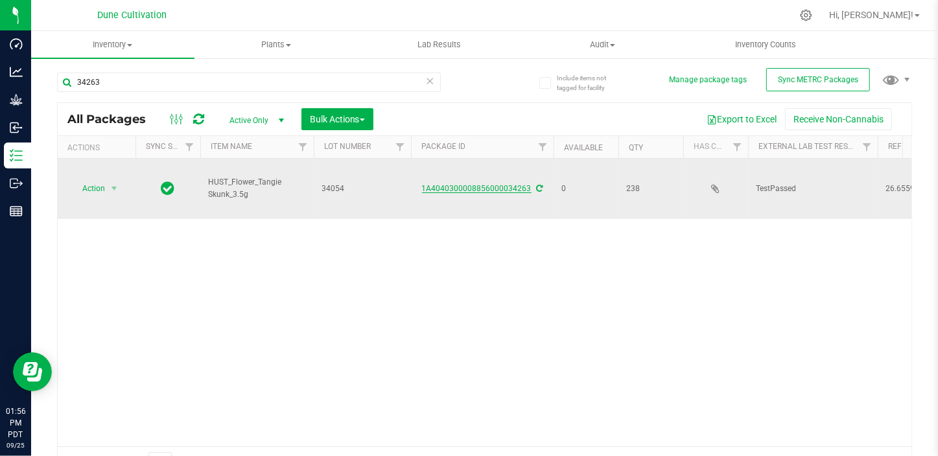
click at [490, 184] on link "1A4040300008856000034263" at bounding box center [476, 188] width 109 height 9
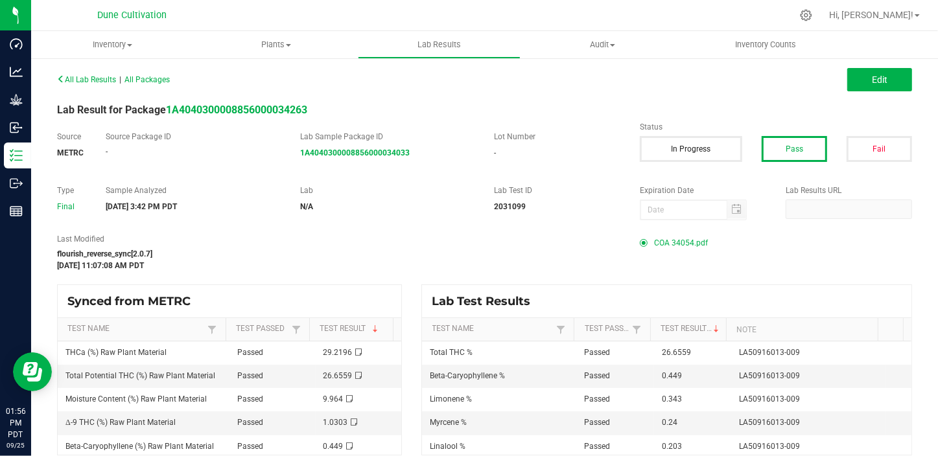
click at [665, 242] on span "COA 34054.pdf" at bounding box center [681, 242] width 54 height 19
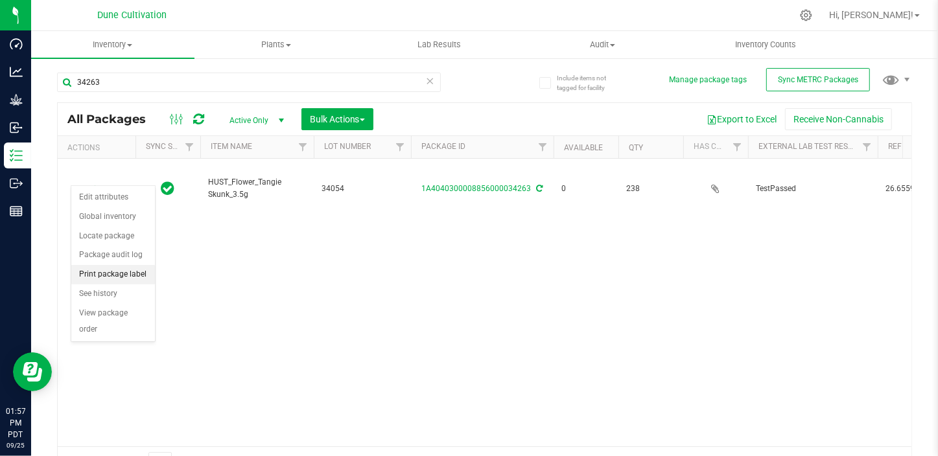
click at [114, 275] on li "Print package label" at bounding box center [113, 274] width 84 height 19
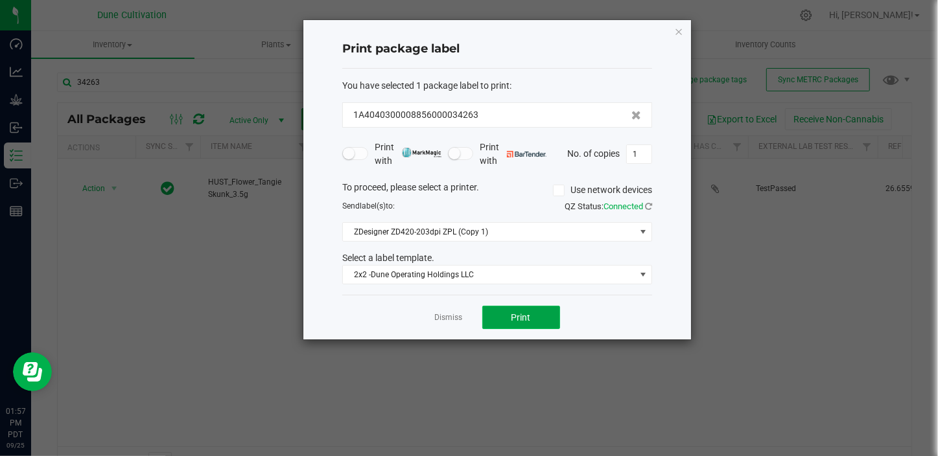
click at [526, 312] on span "Print" at bounding box center [520, 317] width 19 height 10
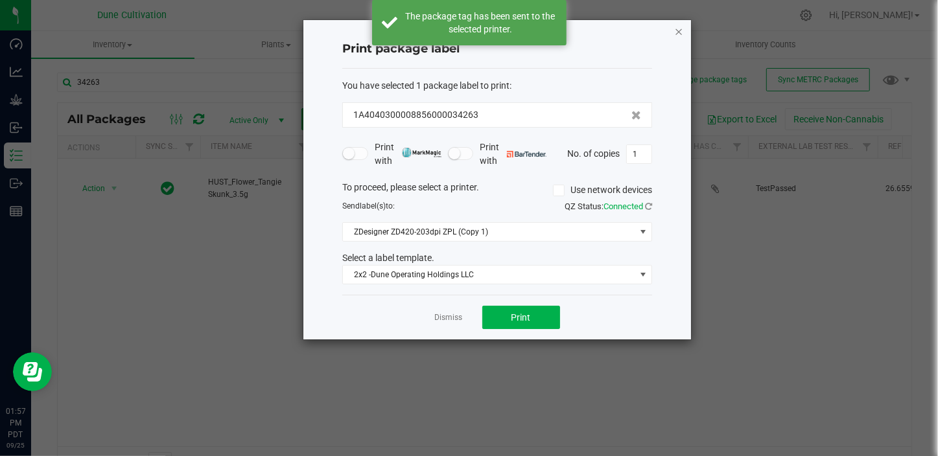
click at [678, 29] on icon "button" at bounding box center [678, 31] width 9 height 16
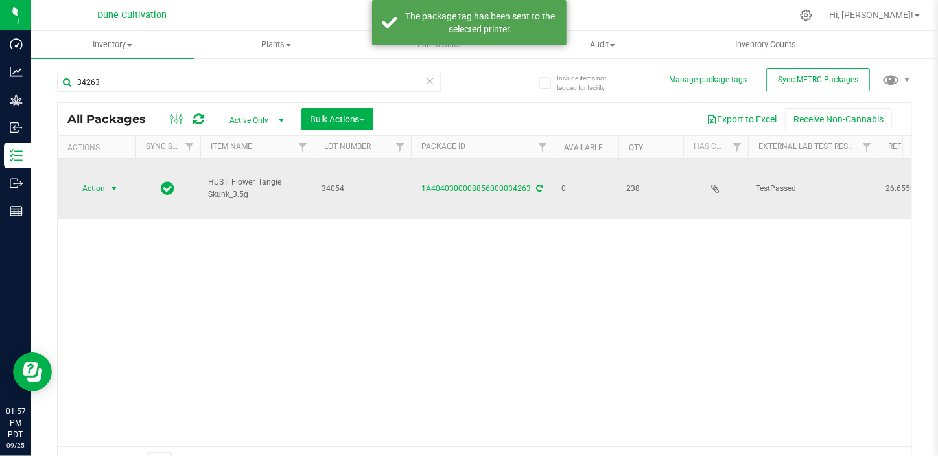
click at [104, 179] on span "Action" at bounding box center [88, 188] width 35 height 18
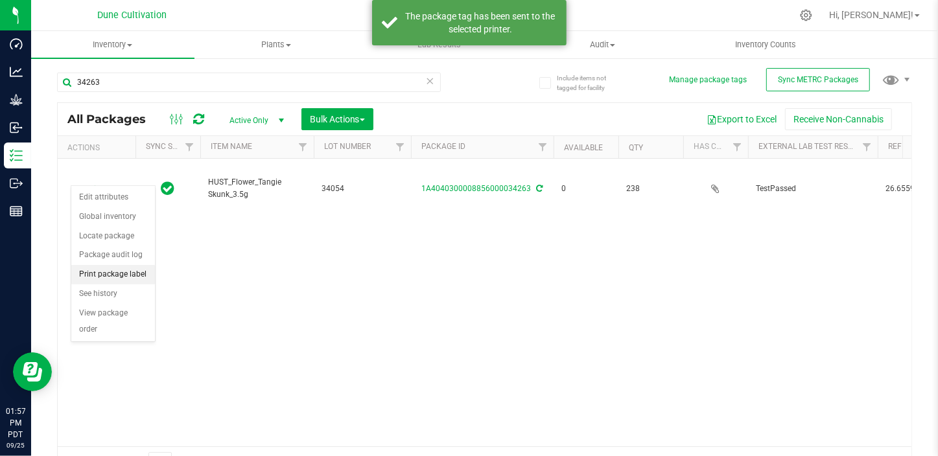
click at [124, 277] on li "Print package label" at bounding box center [113, 274] width 84 height 19
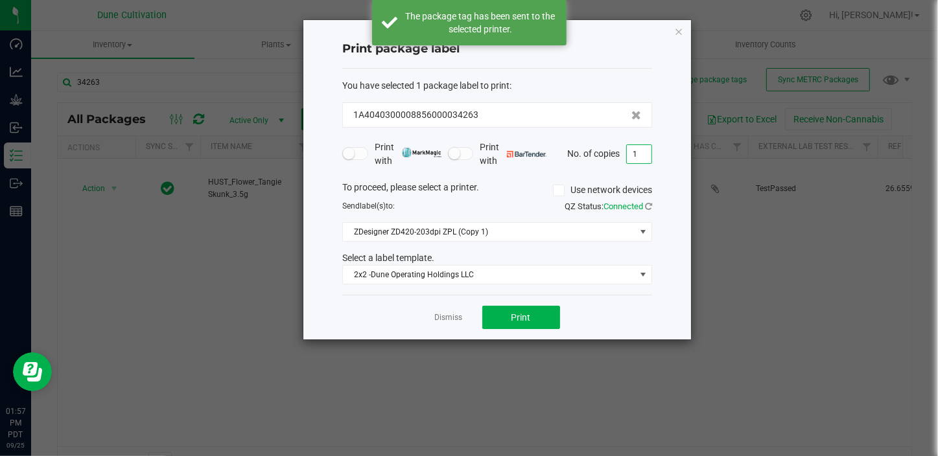
click at [648, 150] on input "1" at bounding box center [639, 154] width 25 height 18
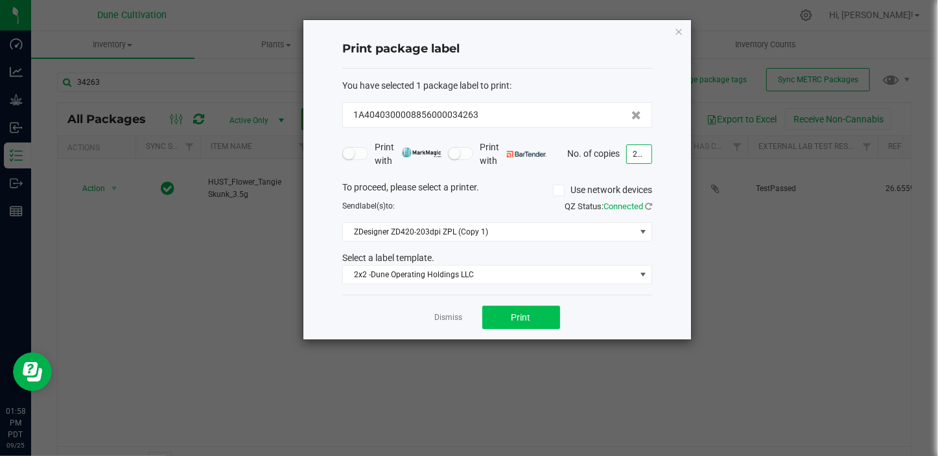
type input "238"
click at [527, 317] on span "Print" at bounding box center [520, 317] width 19 height 10
click at [678, 31] on icon "button" at bounding box center [678, 31] width 9 height 16
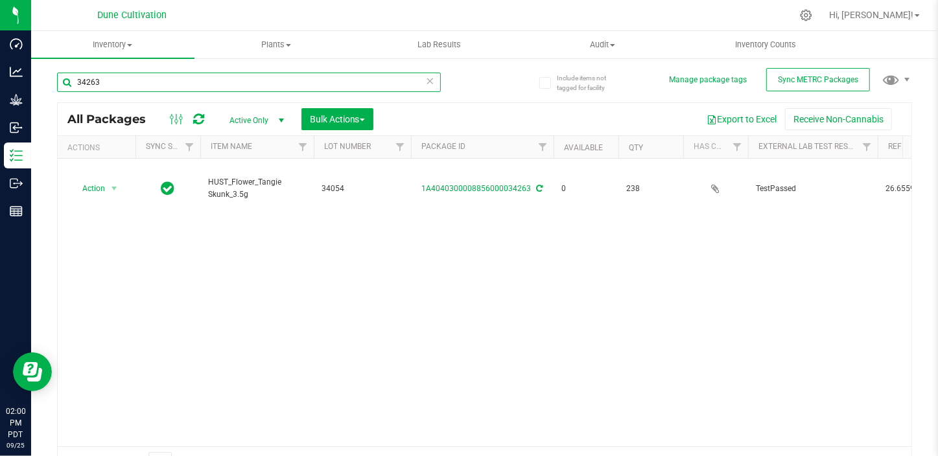
click at [239, 87] on input "34263" at bounding box center [249, 82] width 384 height 19
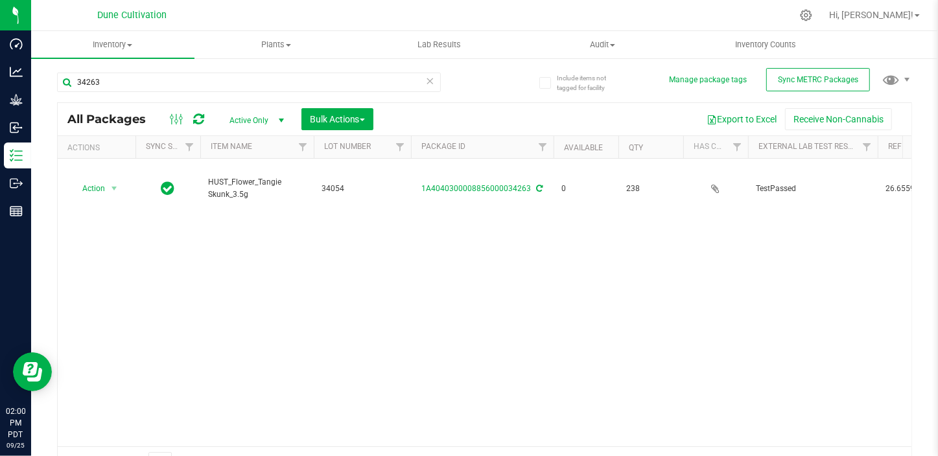
click at [429, 82] on icon at bounding box center [430, 81] width 9 height 16
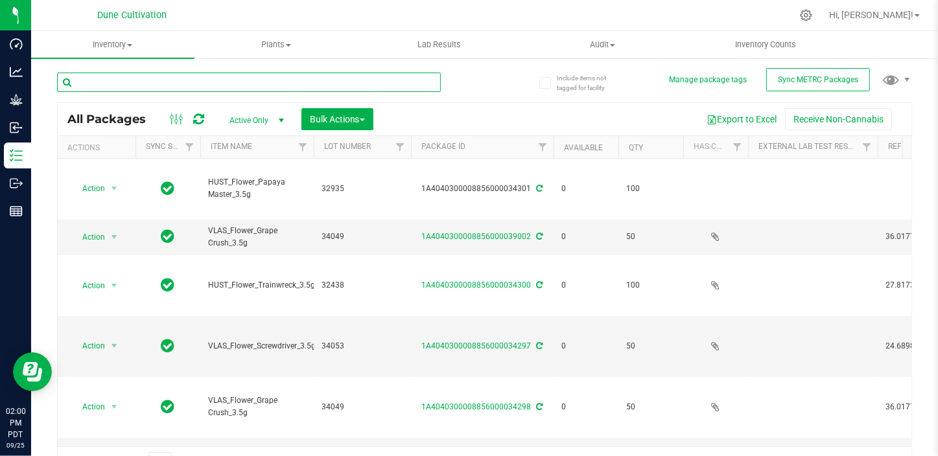
click at [398, 87] on input "text" at bounding box center [249, 82] width 384 height 19
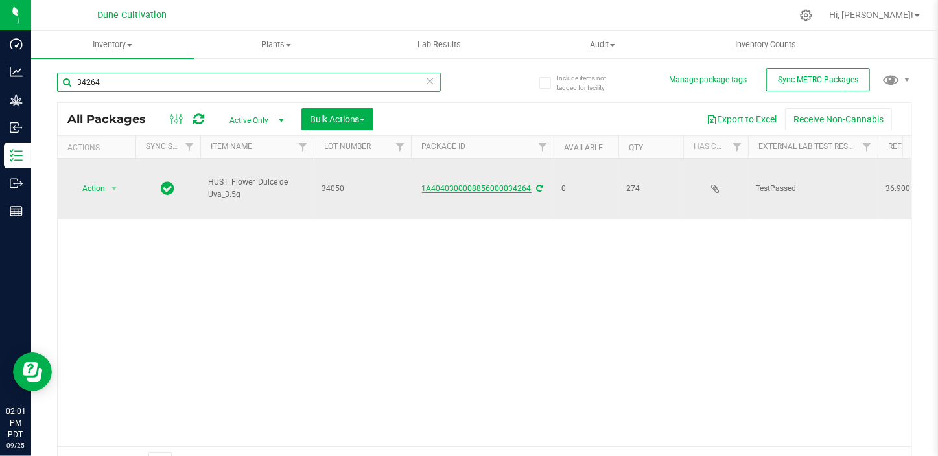
type input "34264"
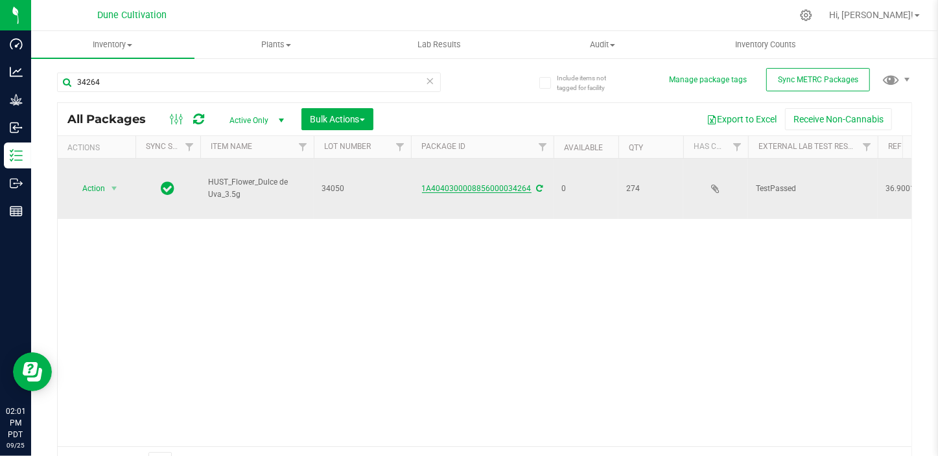
click at [489, 184] on link "1A4040300008856000034264" at bounding box center [476, 188] width 109 height 9
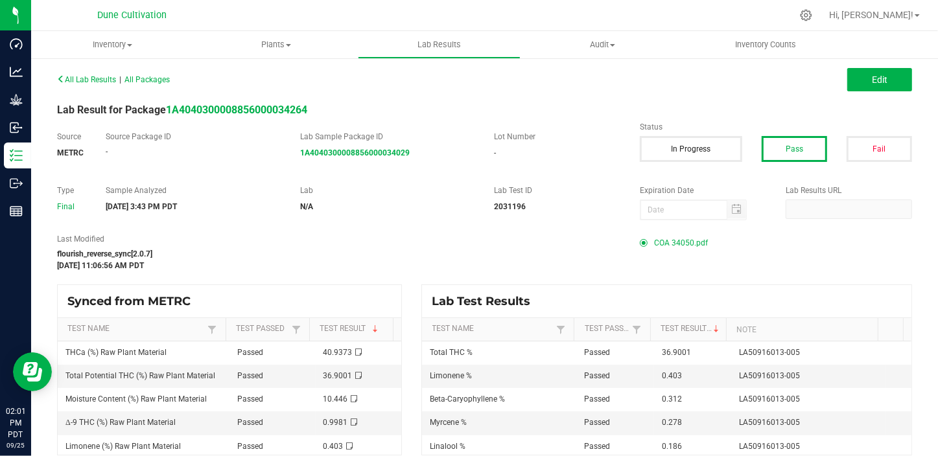
click at [670, 246] on span "COA 34050.pdf" at bounding box center [681, 242] width 54 height 19
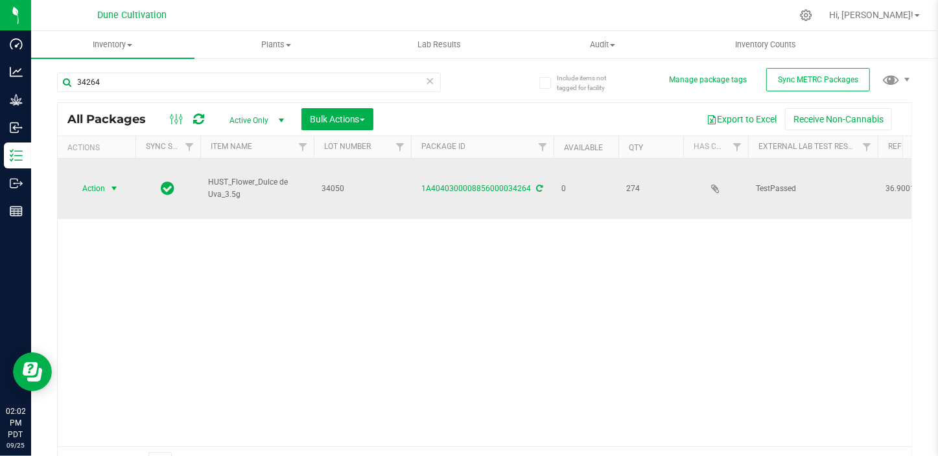
click at [90, 179] on span "Action" at bounding box center [88, 188] width 35 height 18
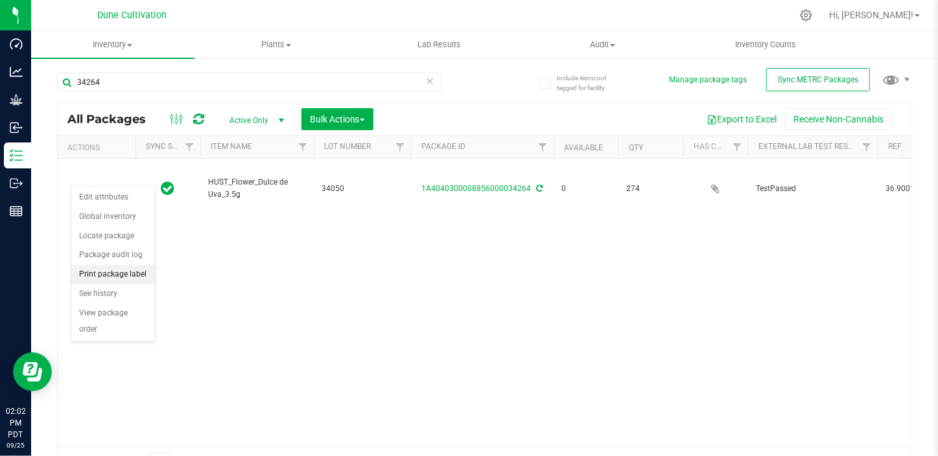
click at [104, 272] on li "Print package label" at bounding box center [113, 274] width 84 height 19
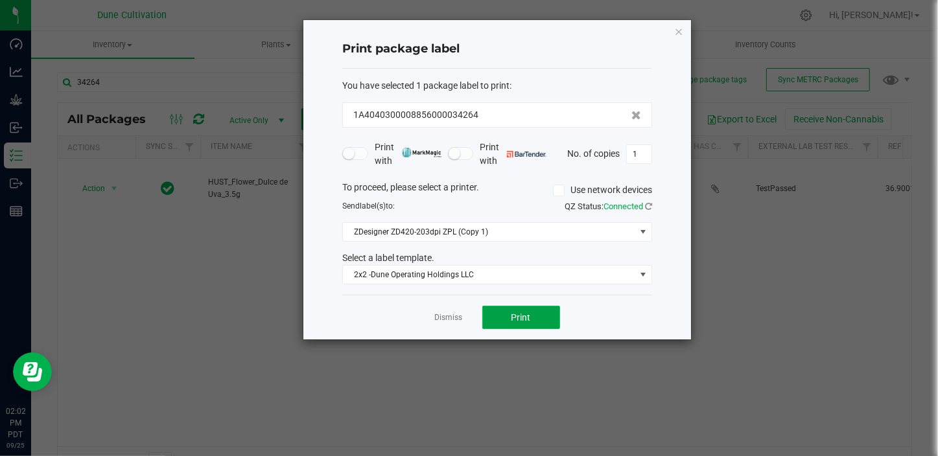
click at [507, 325] on button "Print" at bounding box center [521, 317] width 78 height 23
click at [681, 29] on icon "button" at bounding box center [678, 31] width 9 height 16
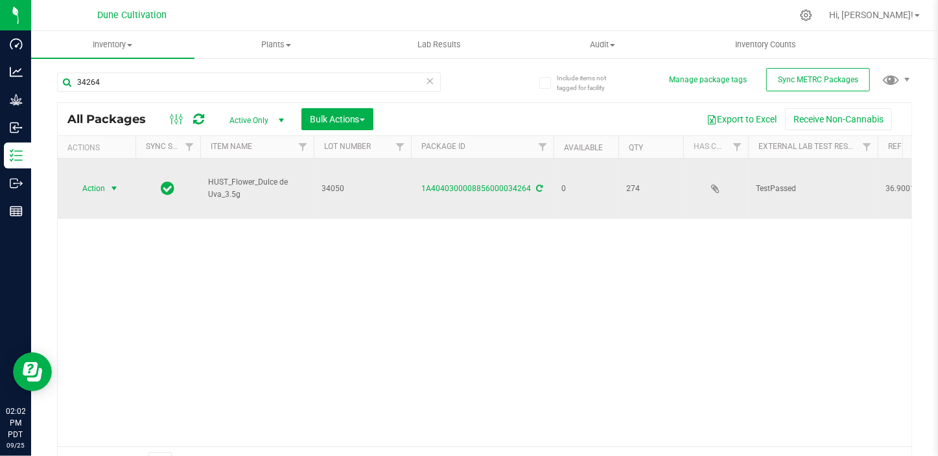
click at [97, 179] on span "Action" at bounding box center [88, 188] width 35 height 18
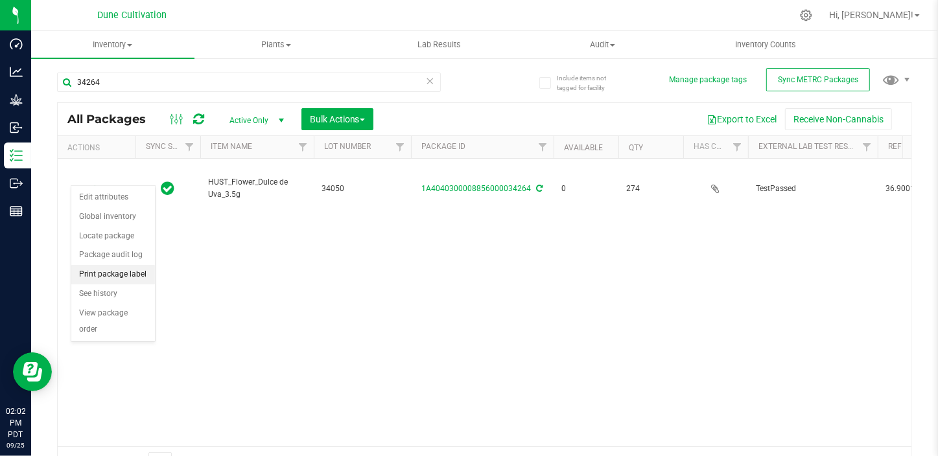
click at [110, 272] on li "Print package label" at bounding box center [113, 274] width 84 height 19
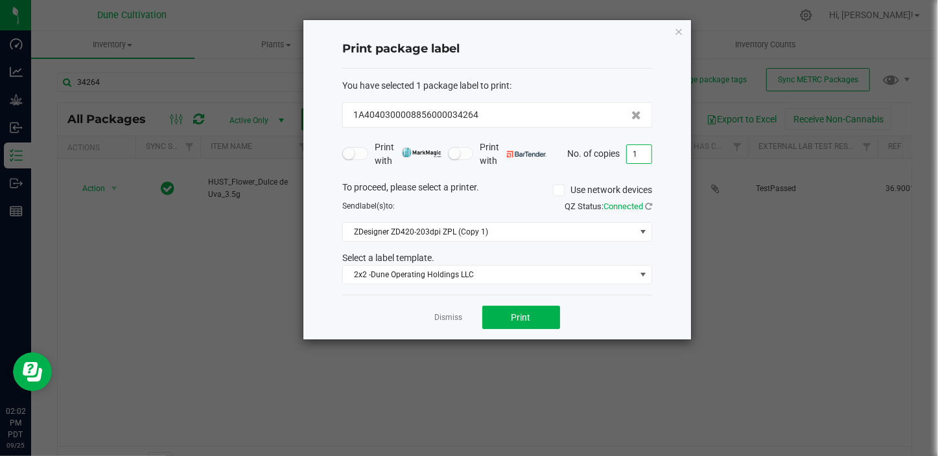
click at [634, 154] on input "1" at bounding box center [639, 154] width 25 height 18
type input "274"
click at [533, 310] on button "Print" at bounding box center [521, 317] width 78 height 23
